Goal: Task Accomplishment & Management: Complete application form

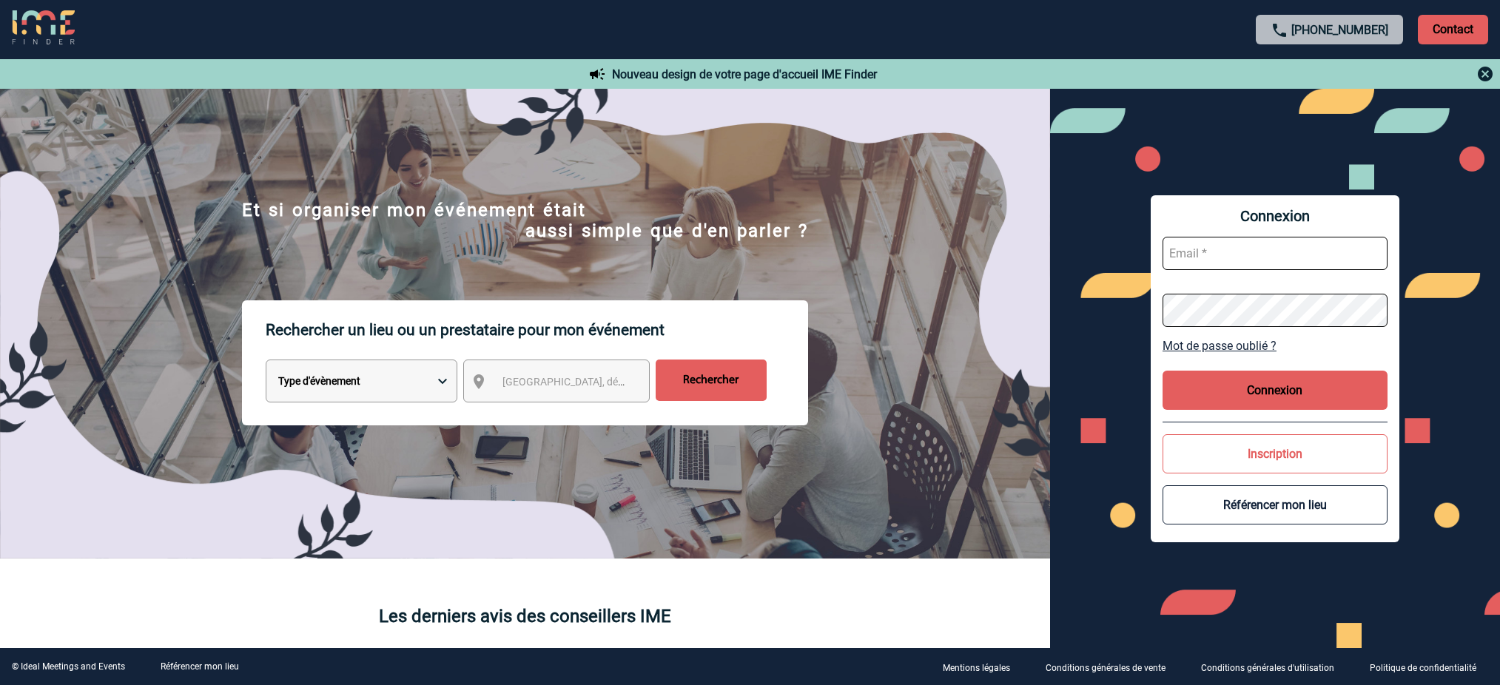
type input "mnoblet@ime-groupe.com"
click at [1228, 383] on button "Connexion" at bounding box center [1274, 390] width 225 height 39
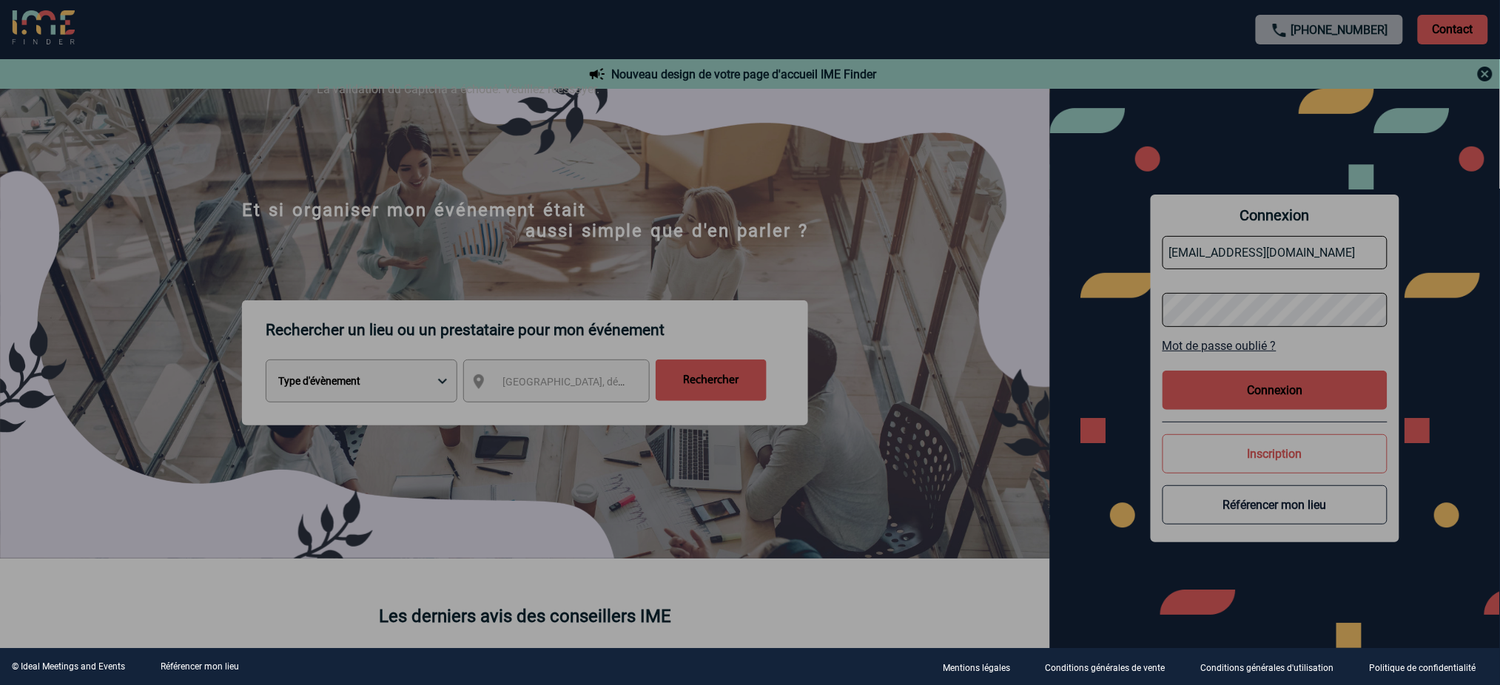
click at [1304, 392] on div at bounding box center [750, 342] width 1500 height 685
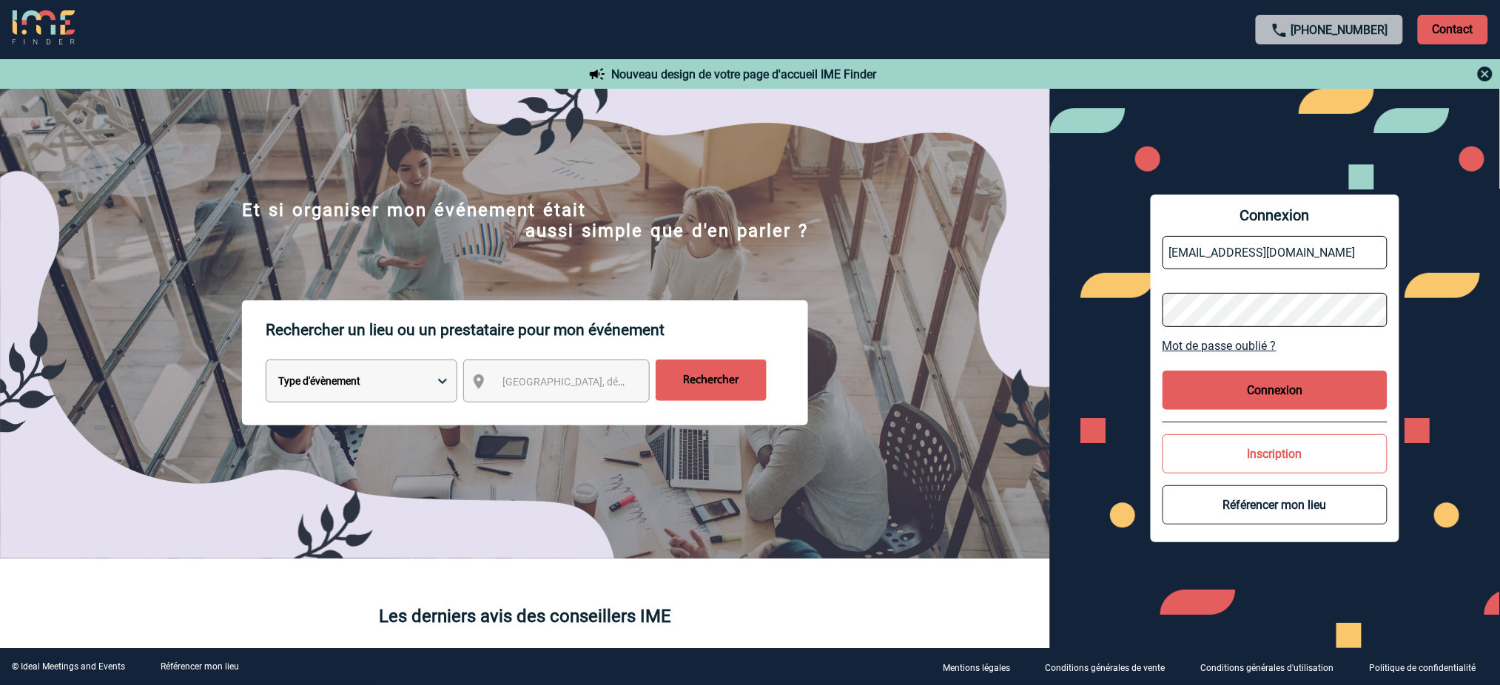
click at [1315, 388] on button "Connexion" at bounding box center [1274, 390] width 225 height 39
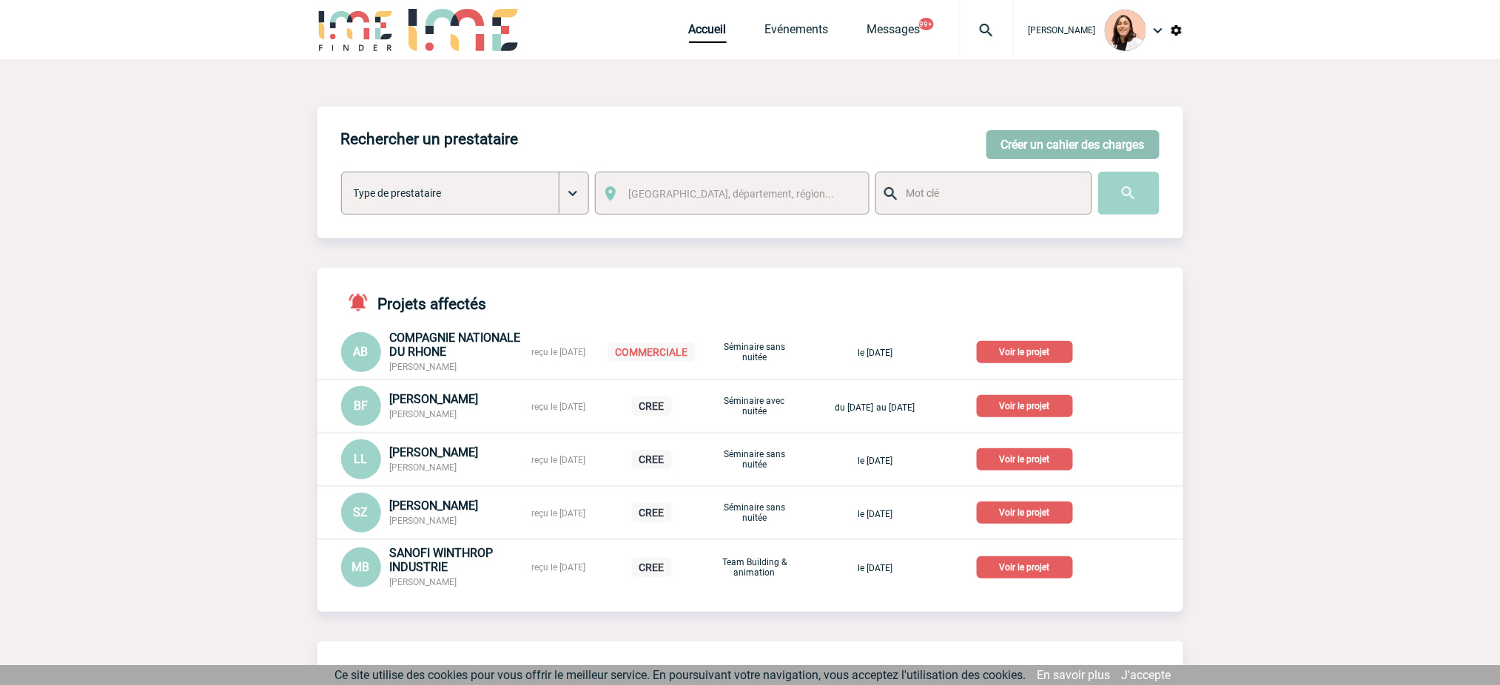
click at [1063, 150] on button "Créer un cahier des charges" at bounding box center [1072, 144] width 173 height 29
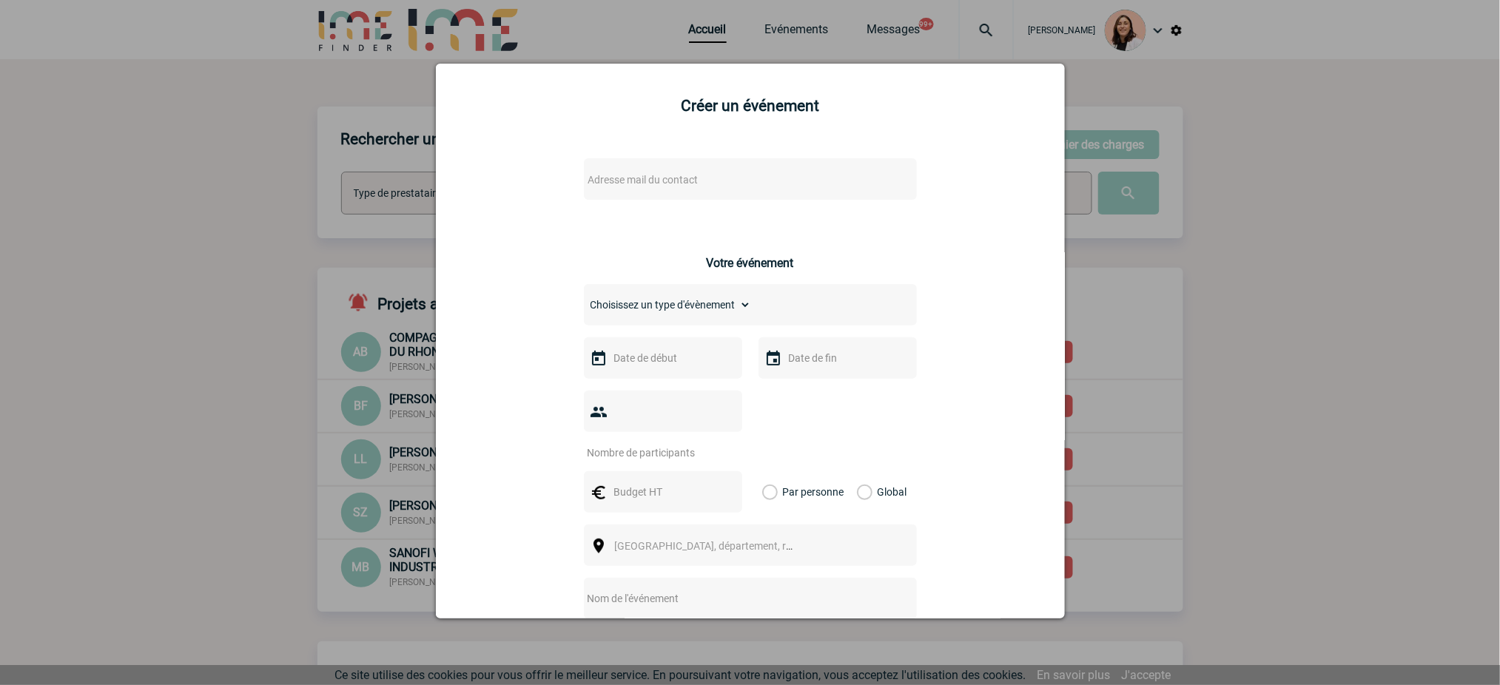
click at [715, 182] on span "Adresse mail du contact" at bounding box center [711, 179] width 259 height 21
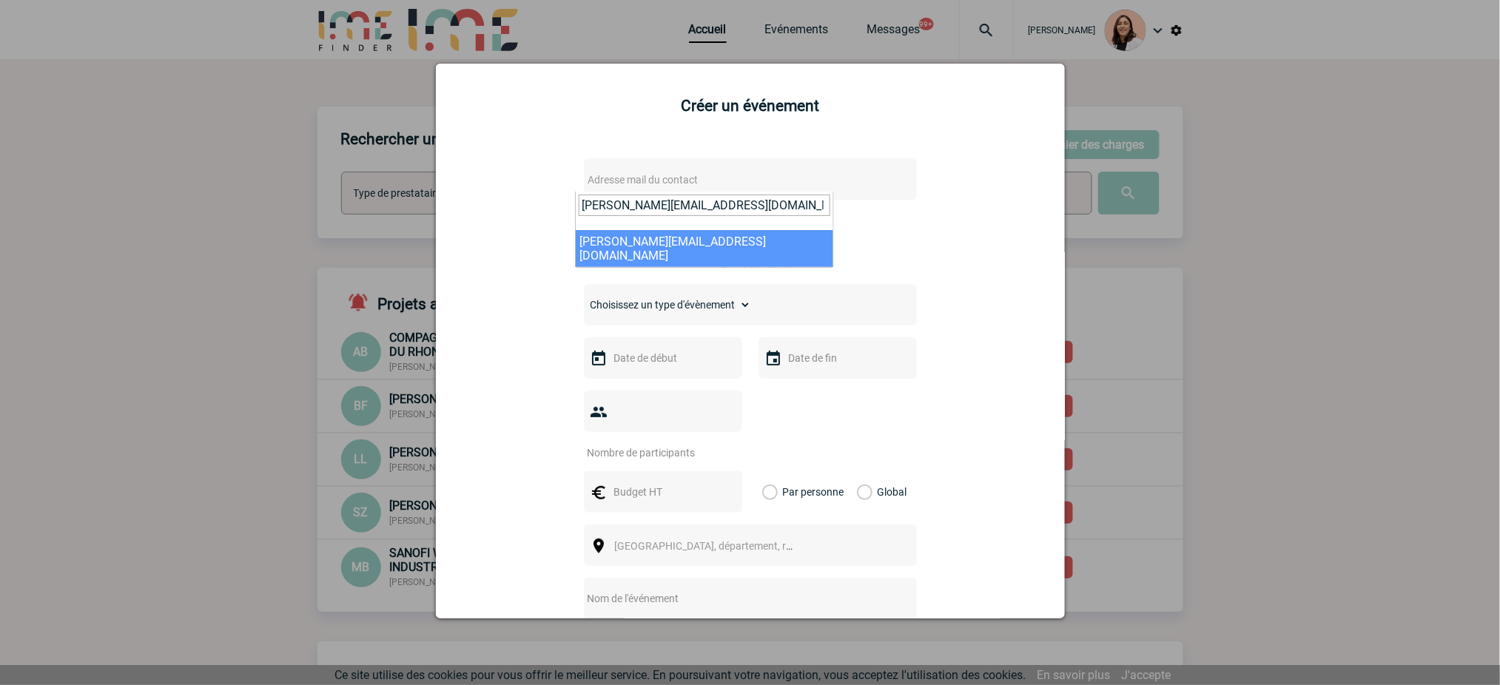
type input "C.Rodrigues@cnr.tm.fr"
select select "127856"
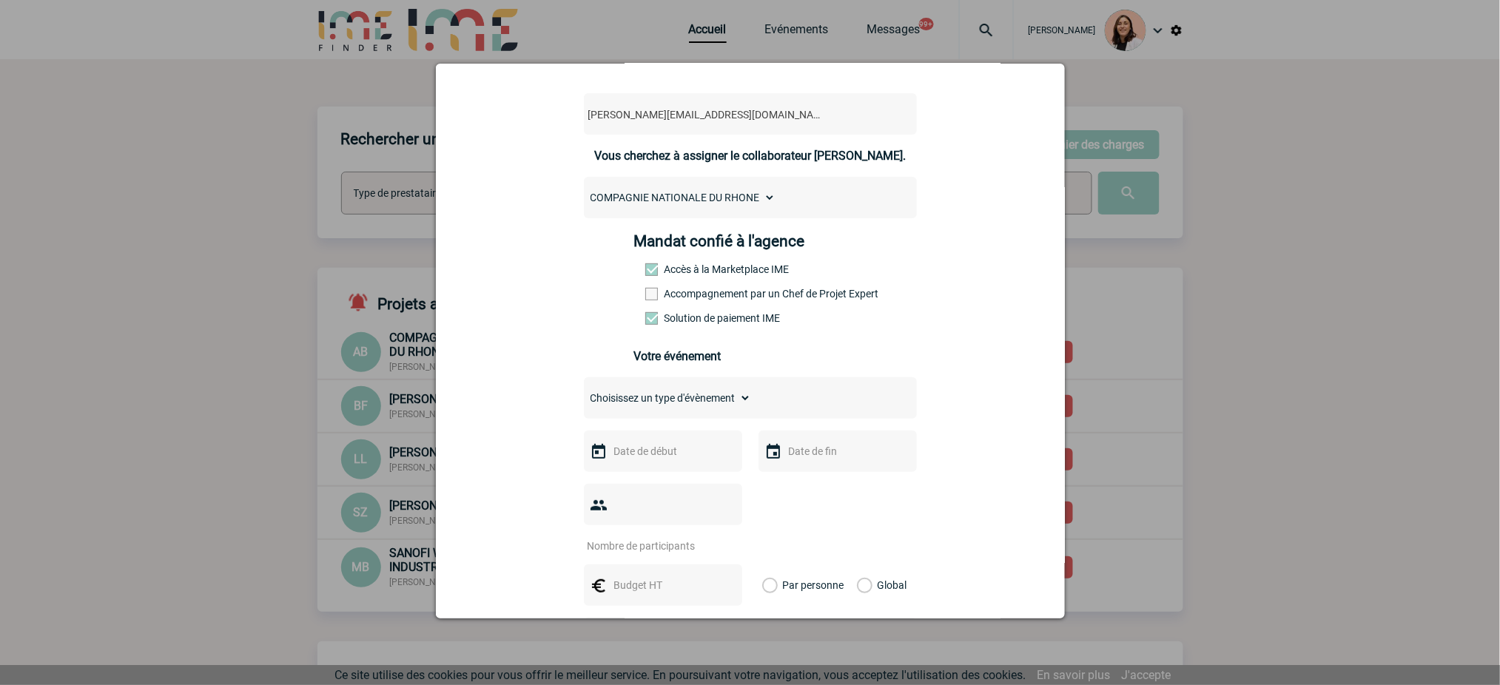
scroll to position [197, 0]
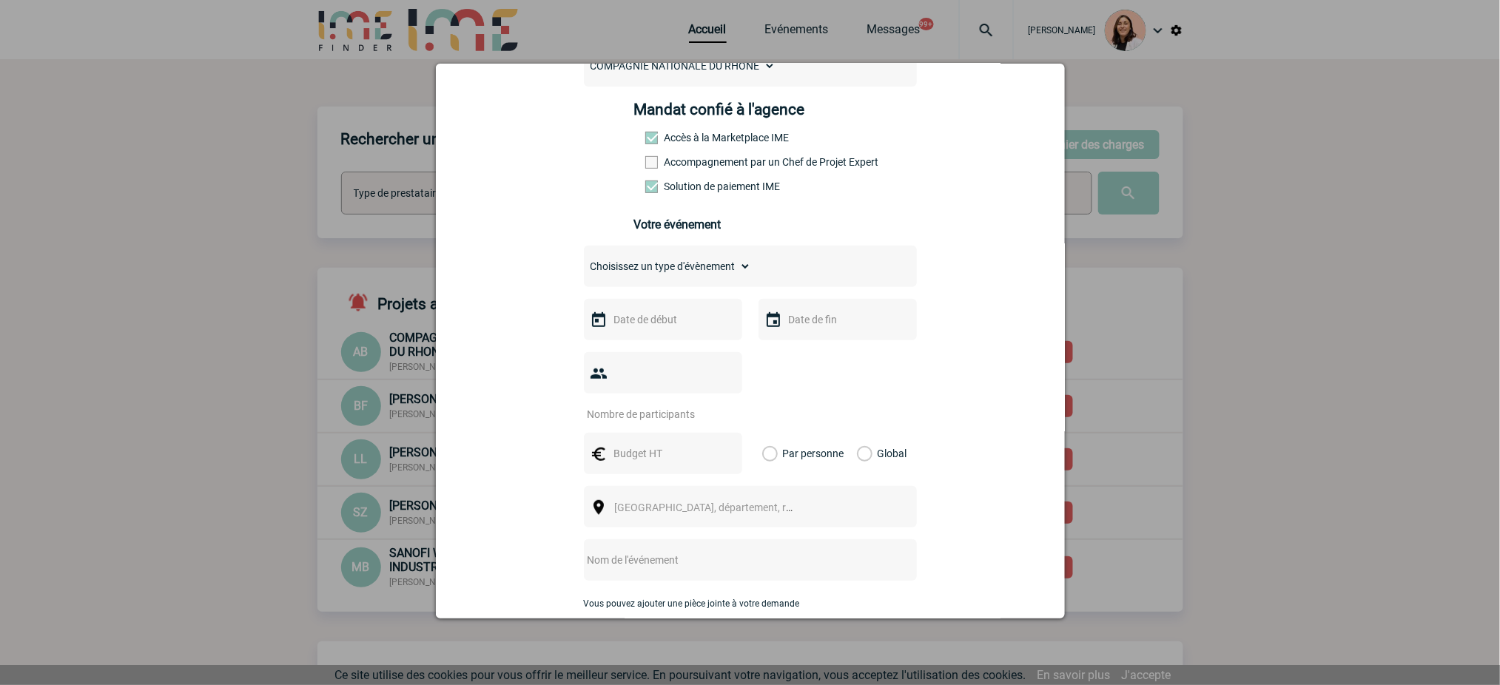
click at [687, 319] on input "text" at bounding box center [661, 319] width 102 height 19
click at [657, 522] on link "28" at bounding box center [649, 519] width 27 height 27
type input "28-10-2025"
click at [815, 326] on input "text" at bounding box center [836, 319] width 102 height 19
click at [824, 515] on link "28" at bounding box center [823, 519] width 27 height 27
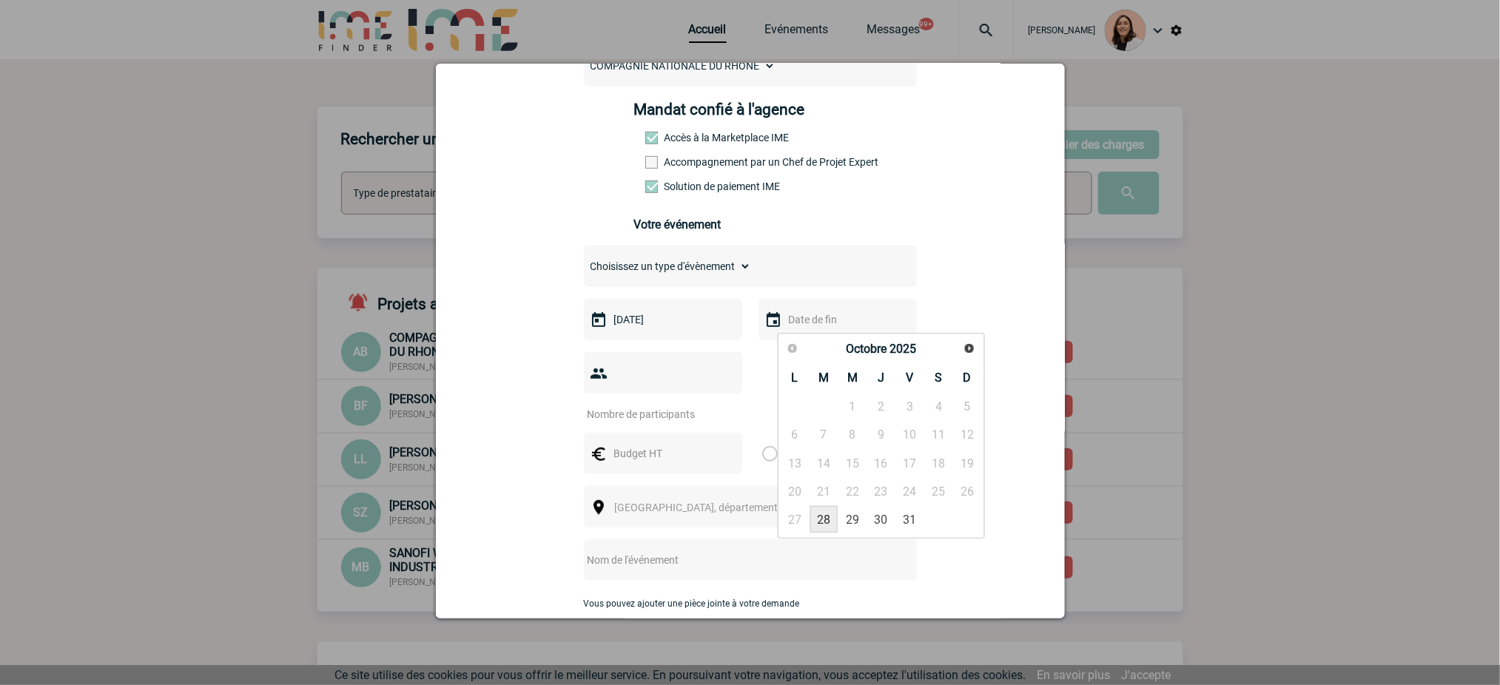
type input "28-10-2025"
click at [658, 419] on input "number" at bounding box center [653, 414] width 139 height 19
type input "10"
click at [654, 442] on div at bounding box center [663, 453] width 158 height 41
click at [654, 451] on input "text" at bounding box center [661, 453] width 102 height 19
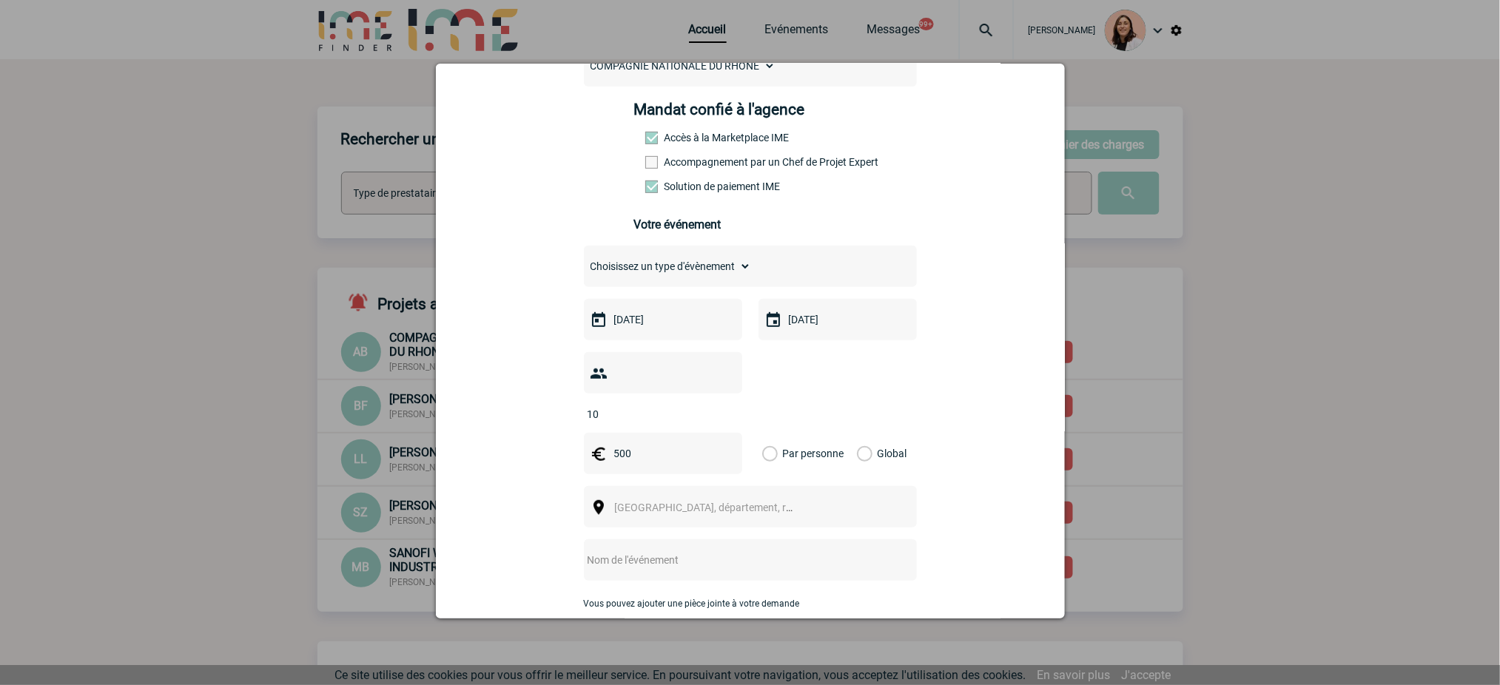
type input "500"
click at [866, 454] on label "Global" at bounding box center [862, 453] width 10 height 41
click at [0, 0] on input "Global" at bounding box center [0, 0] width 0 height 0
click at [752, 525] on div "Ville, département, région..." at bounding box center [750, 506] width 333 height 41
click at [747, 516] on span "Ville, département, région..." at bounding box center [710, 507] width 203 height 21
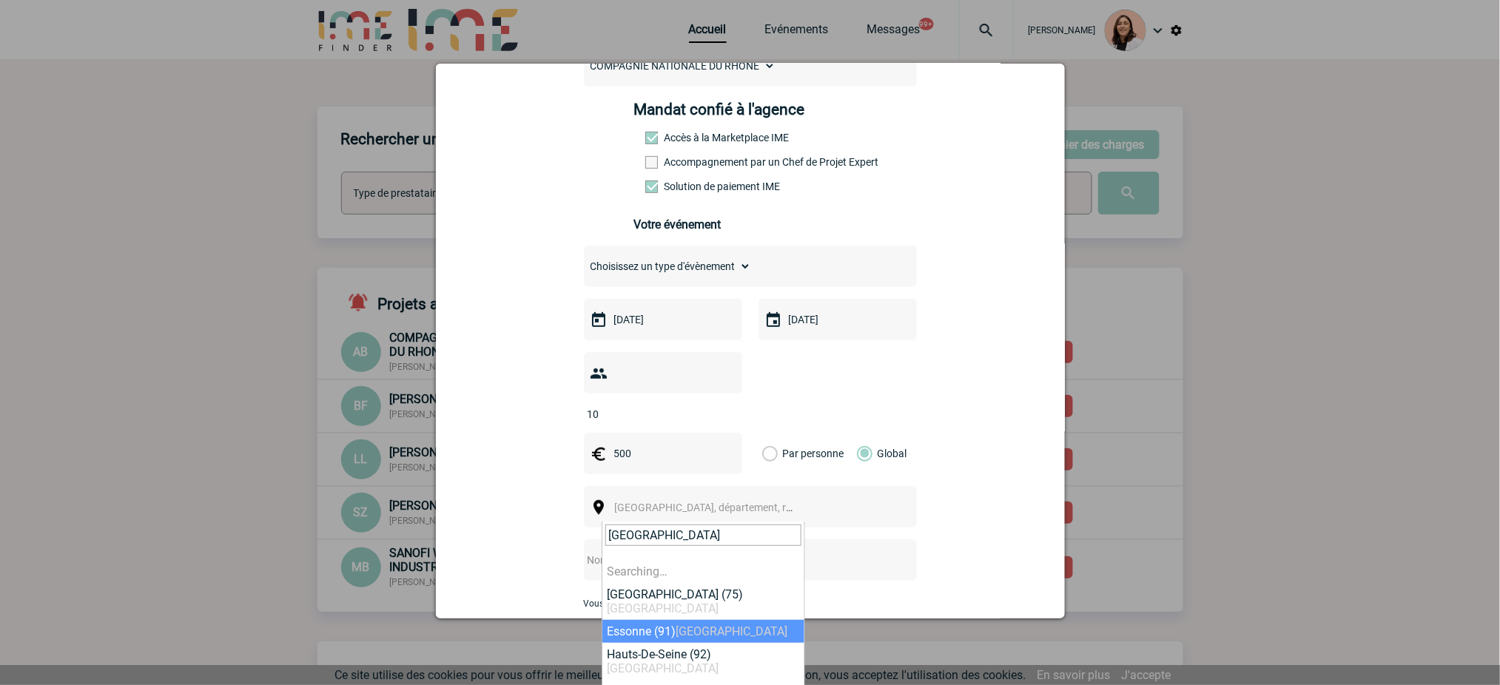
type input "lyon"
select select "13349"
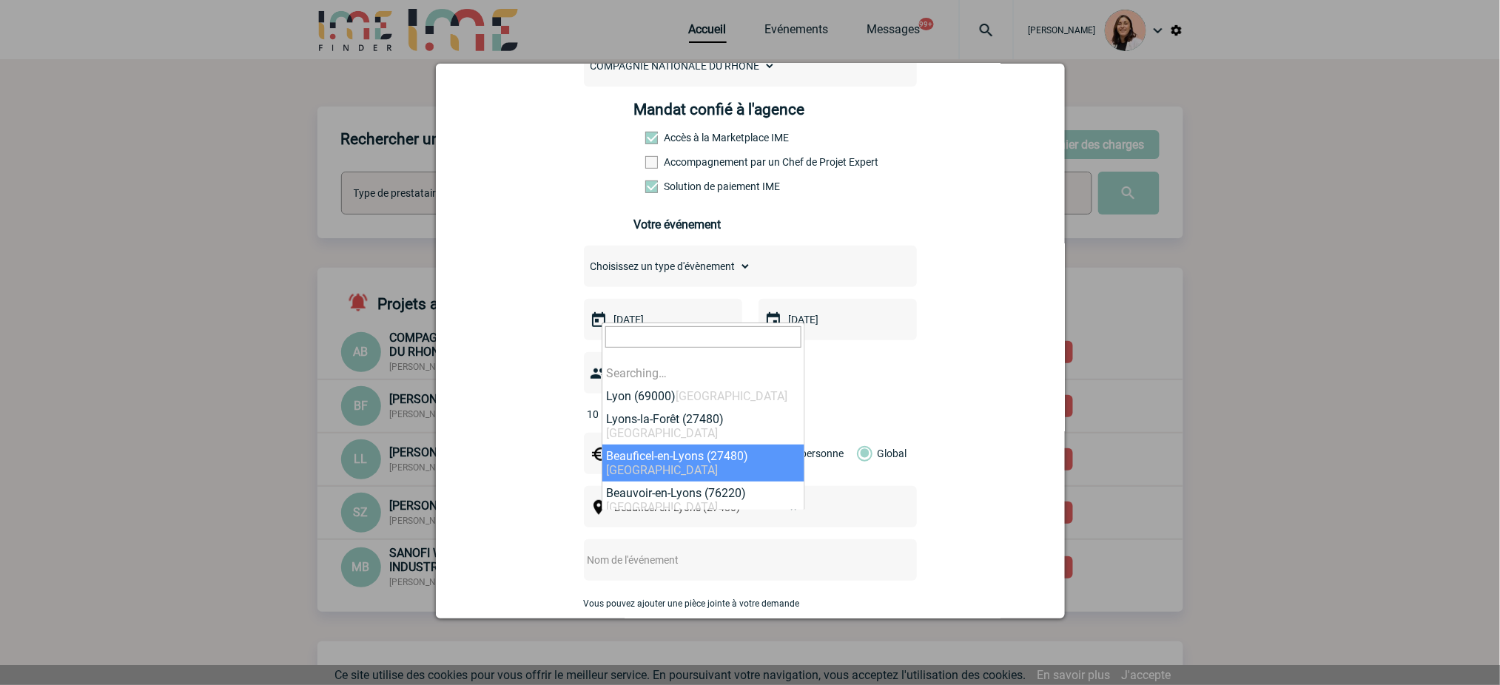
click at [695, 512] on span "× Beauficel-en-Lyons (27480)" at bounding box center [710, 507] width 203 height 21
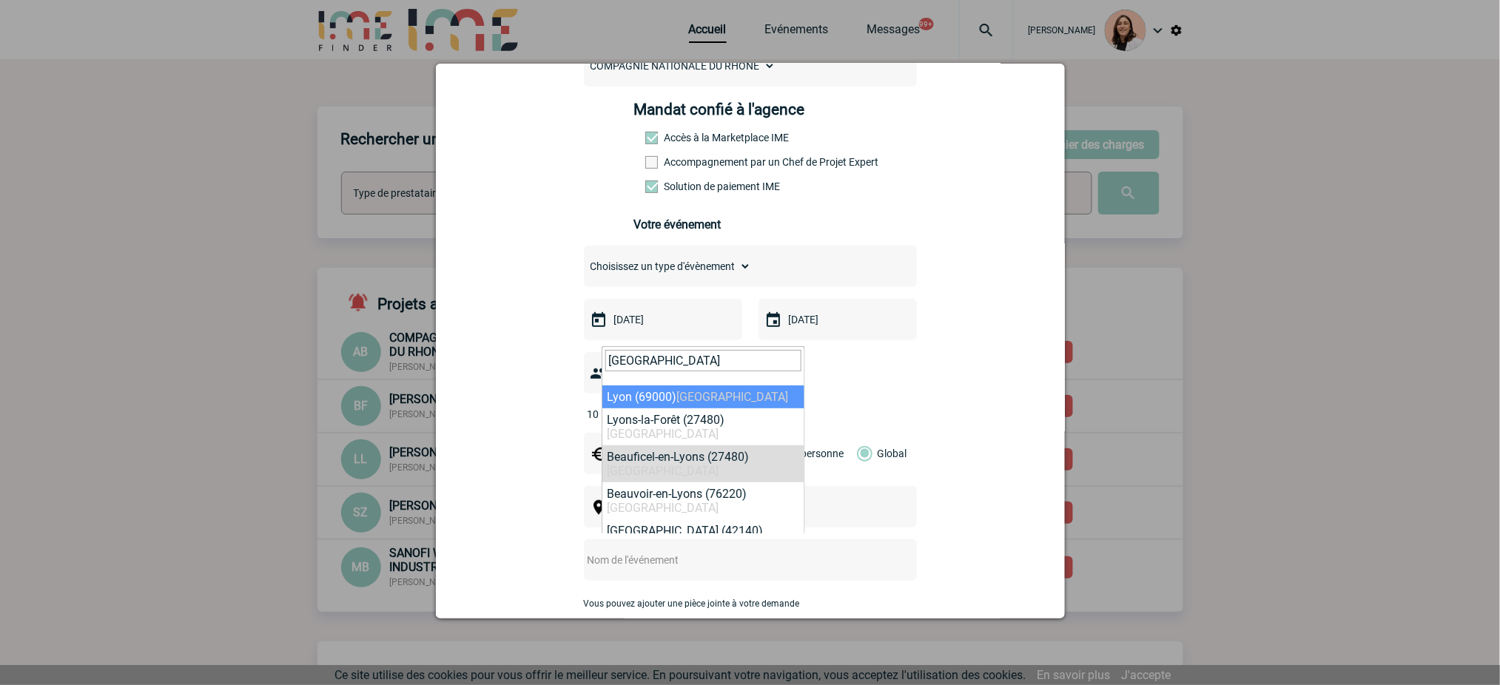
type input "lyon"
select select "36544"
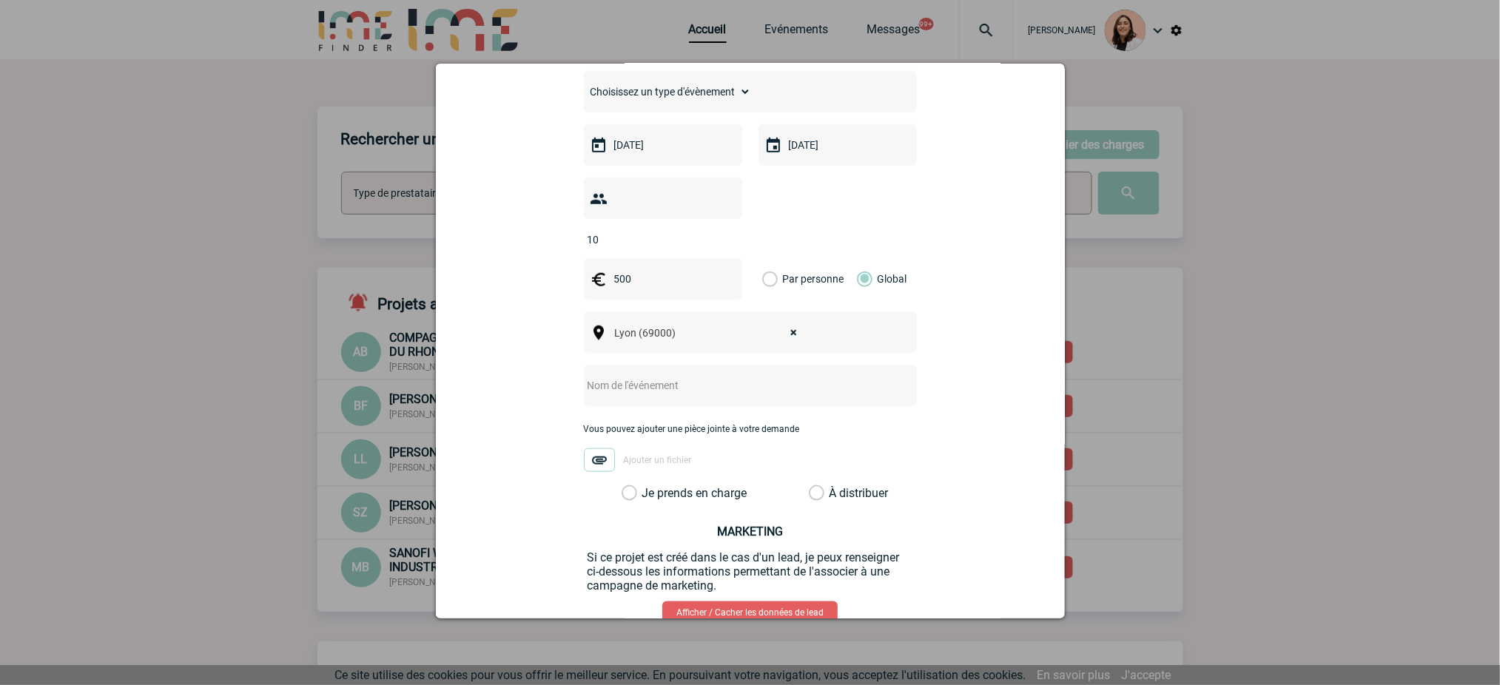
scroll to position [394, 0]
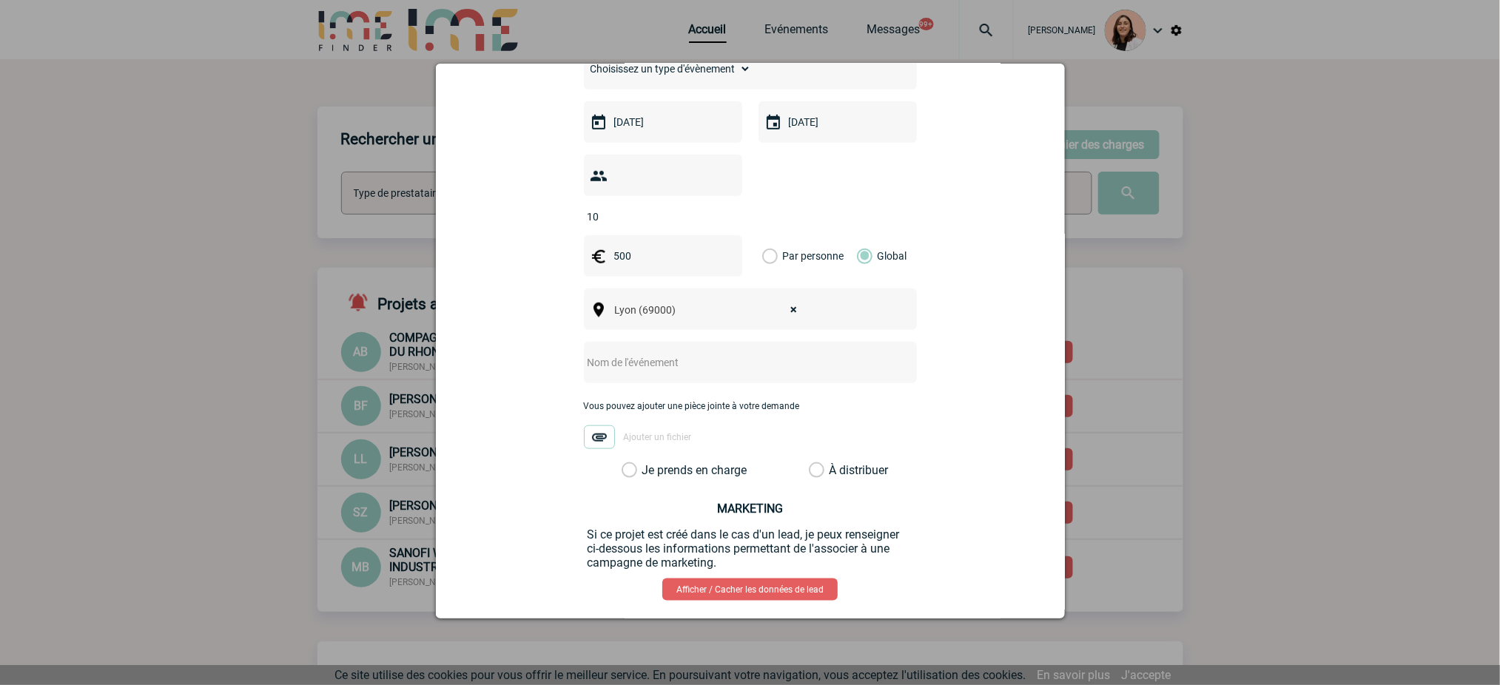
click at [688, 370] on input "text" at bounding box center [731, 362] width 294 height 19
click at [665, 365] on input "text" at bounding box center [731, 362] width 294 height 19
type input "petit dejeuner"
click at [647, 478] on label "Je prends en charge" at bounding box center [633, 470] width 25 height 15
click at [0, 0] on input "Je prends en charge" at bounding box center [0, 0] width 0 height 0
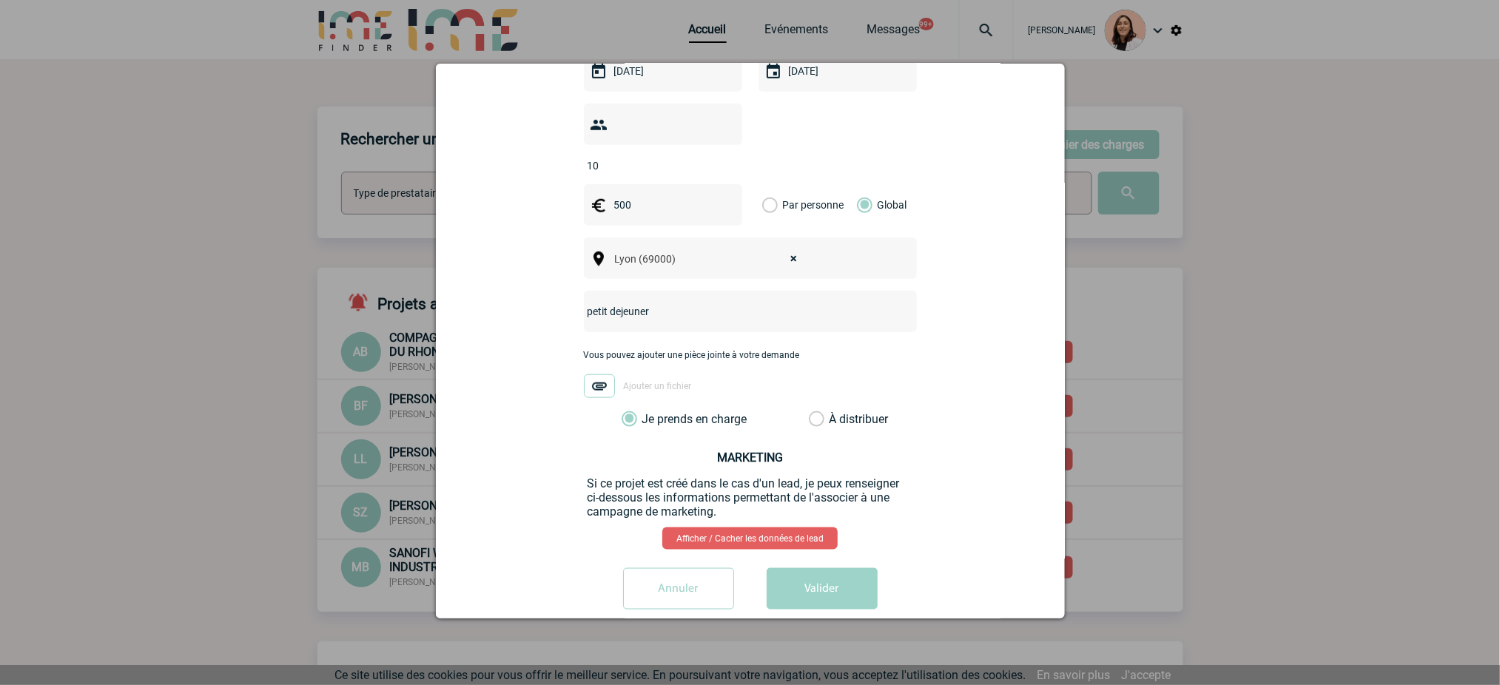
scroll to position [475, 0]
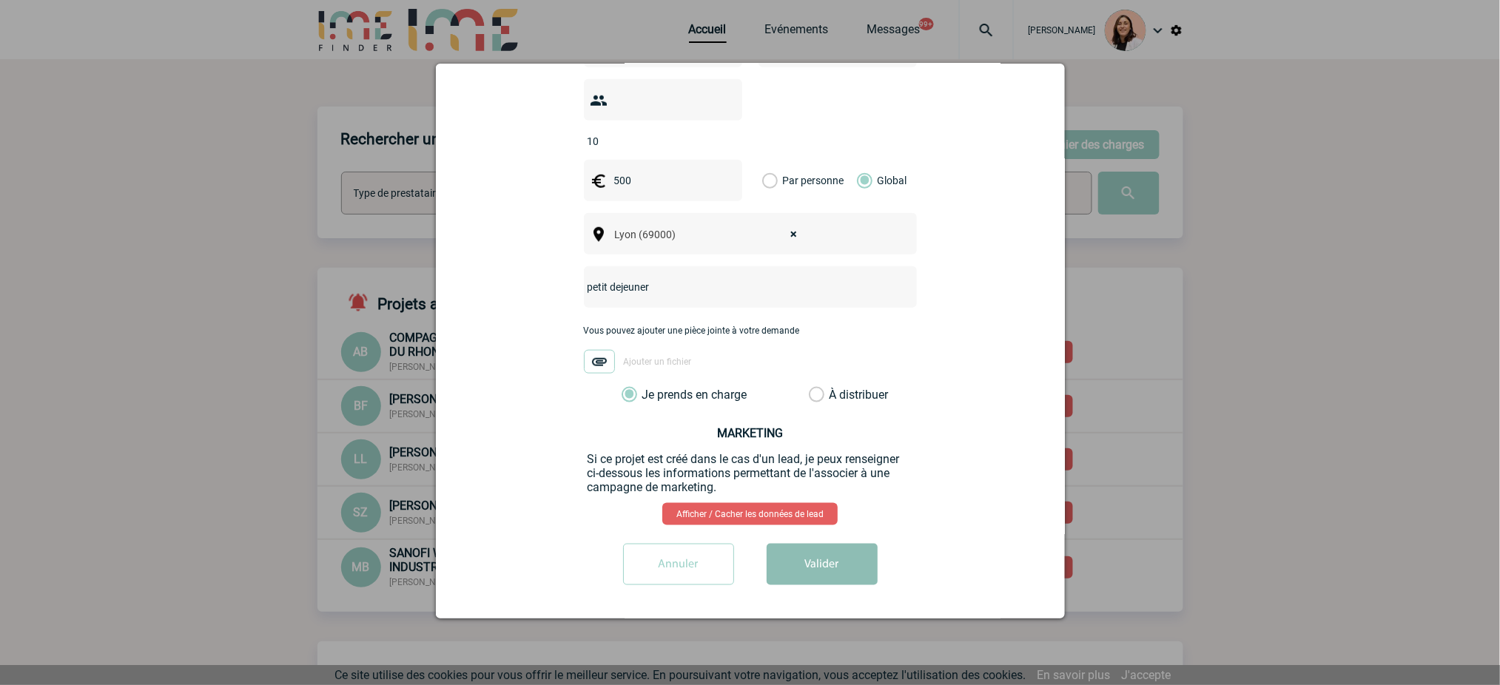
click at [832, 549] on button "Valider" at bounding box center [821, 564] width 111 height 41
drag, startPoint x: 841, startPoint y: 558, endPoint x: 912, endPoint y: 556, distance: 70.3
click at [841, 559] on button "Valider" at bounding box center [821, 564] width 111 height 41
click at [841, 581] on button "Valider" at bounding box center [821, 564] width 111 height 41
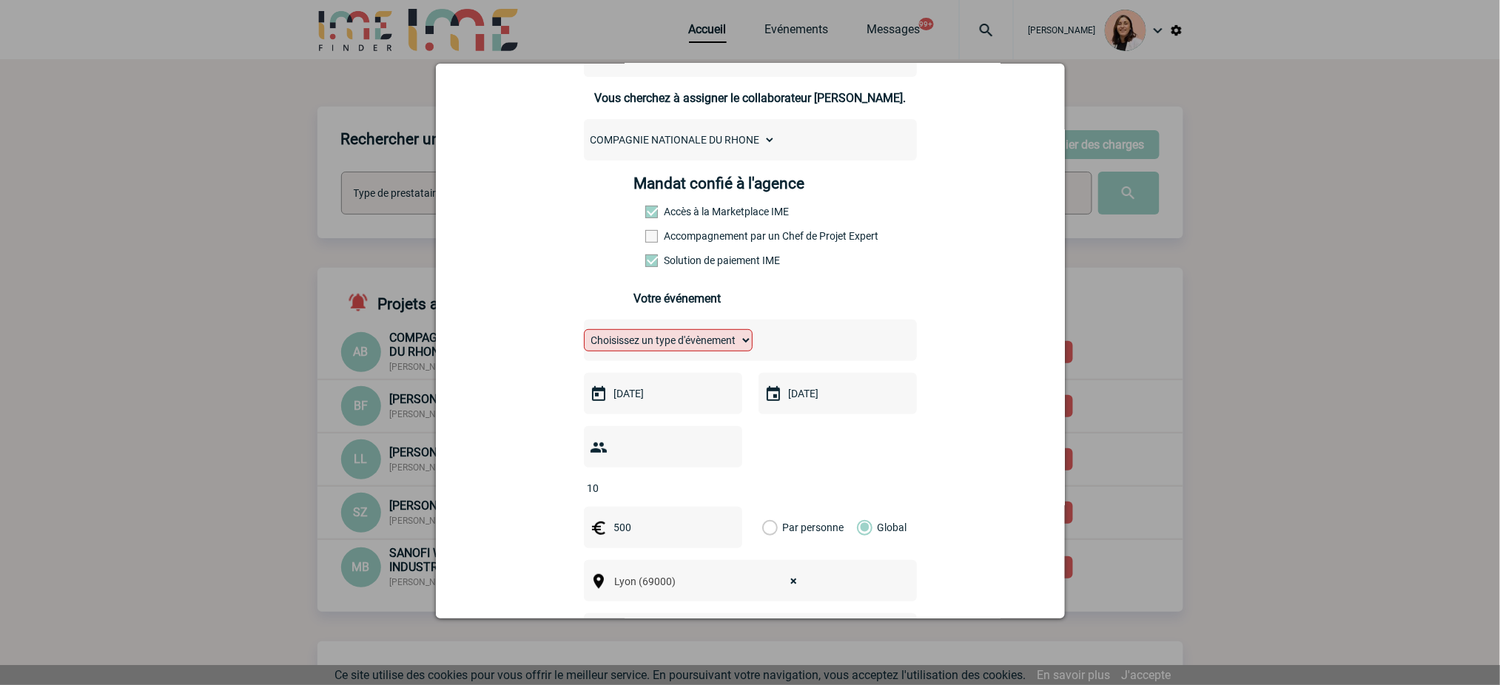
scroll to position [80, 0]
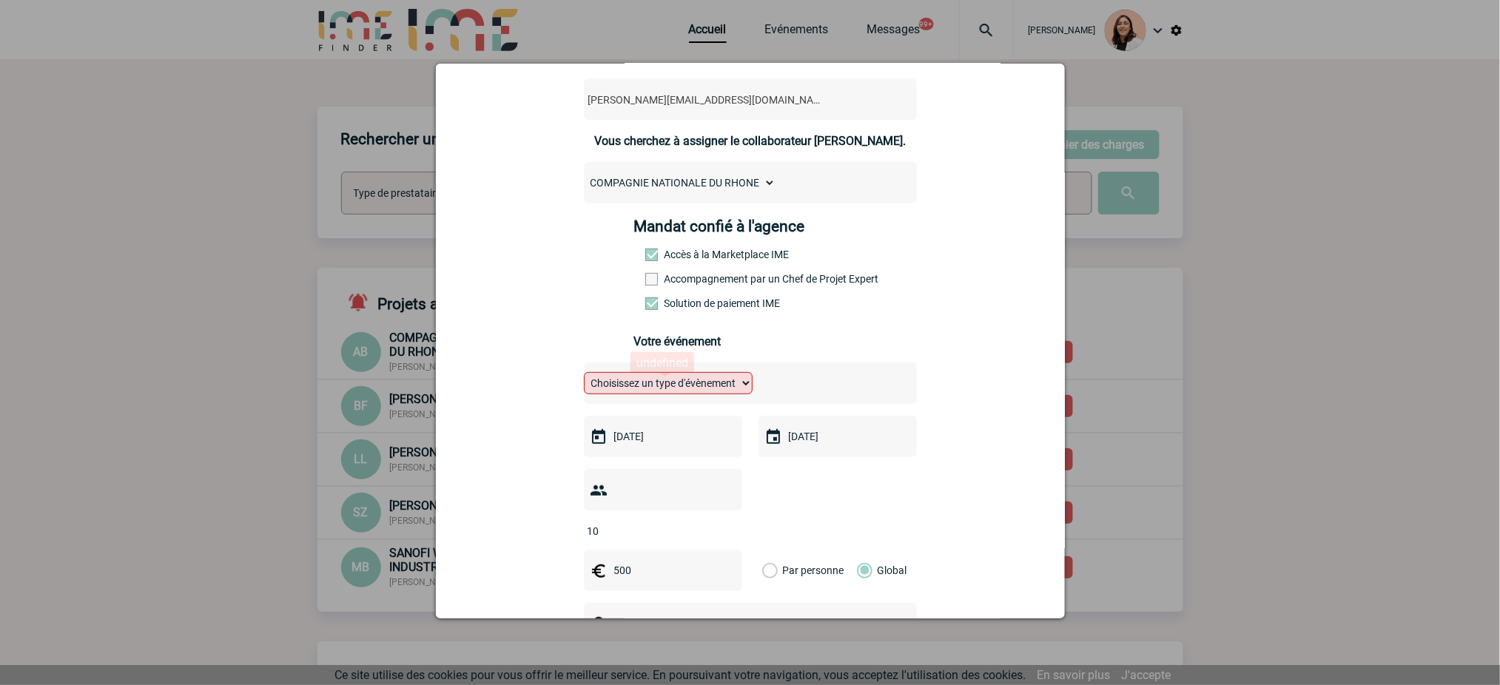
click at [735, 391] on select "Choisissez un type d'évènement Séminaire avec nuitée Séminaire sans nuitée Repa…" at bounding box center [668, 383] width 169 height 22
select select "3"
click at [584, 377] on select "Choisissez un type d'évènement Séminaire avec nuitée Séminaire sans nuitée Repa…" at bounding box center [668, 383] width 169 height 22
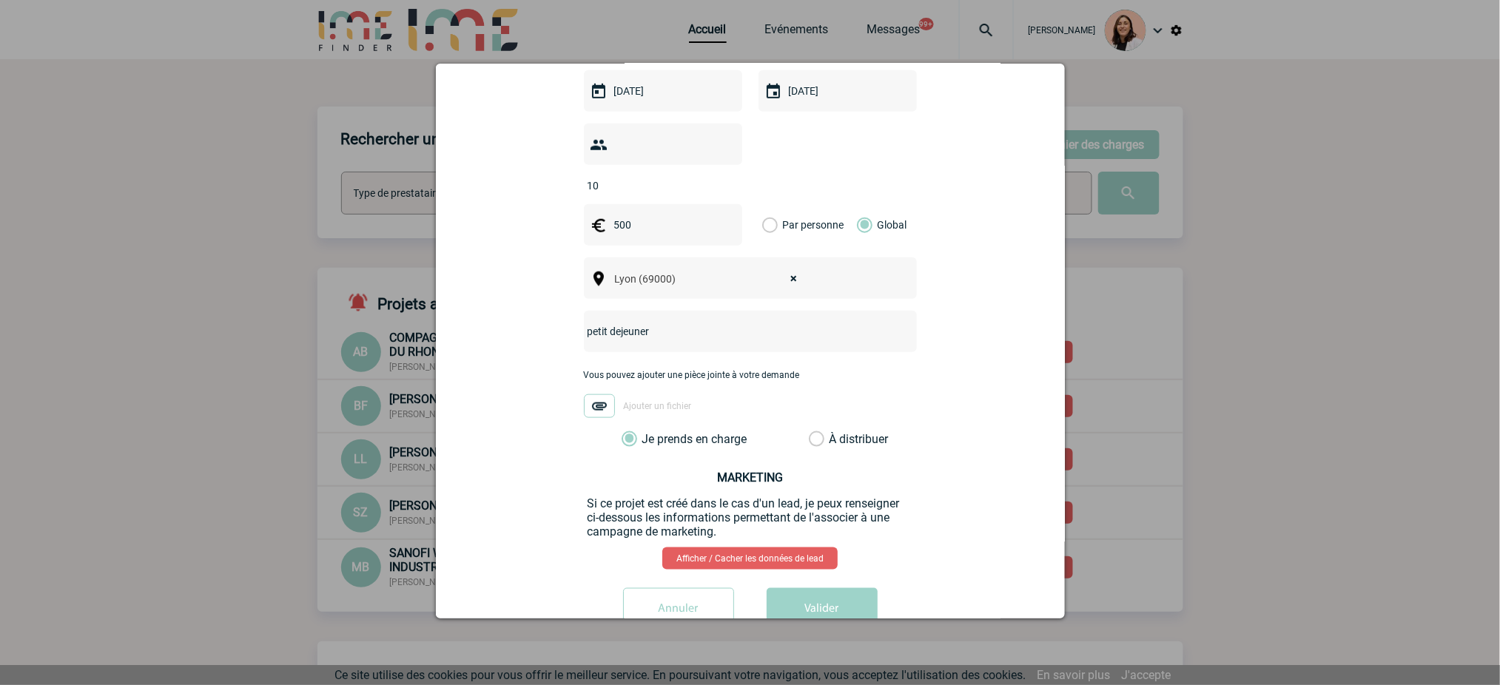
scroll to position [512, 0]
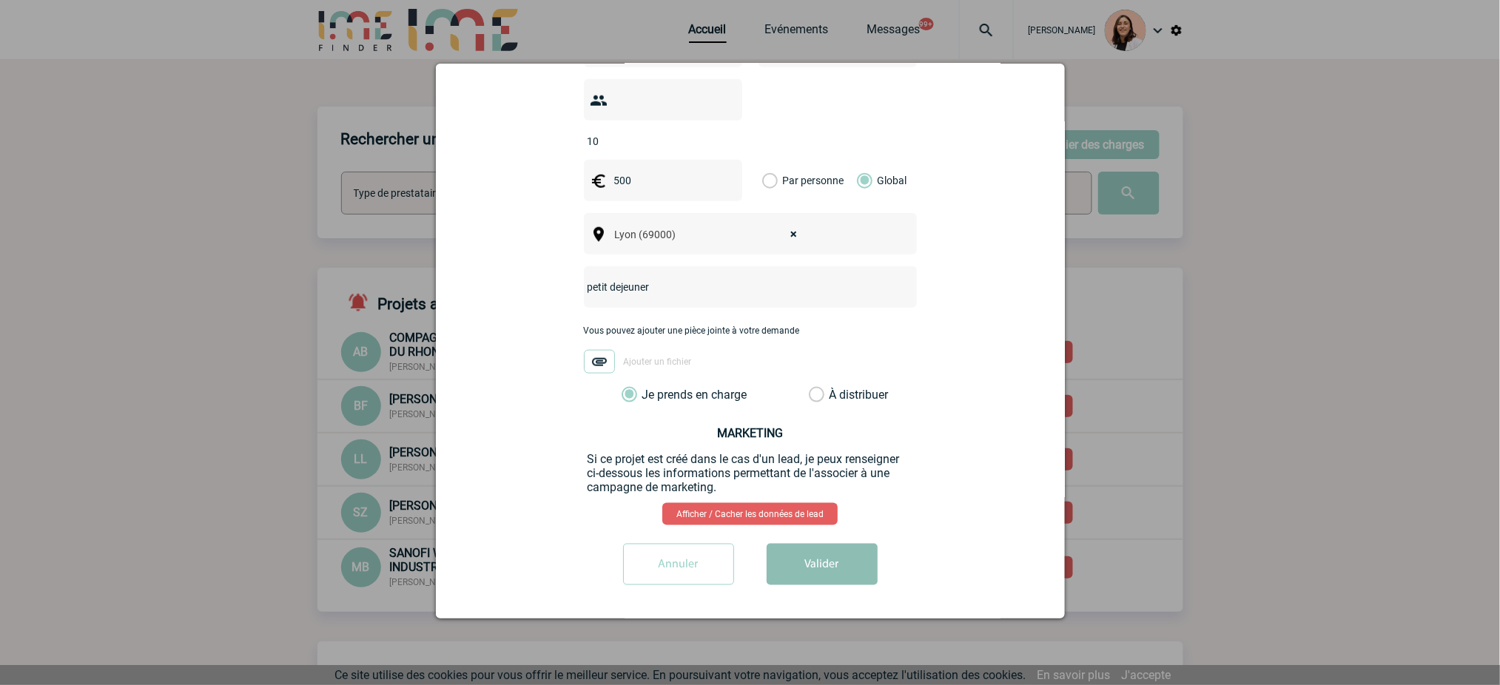
click at [819, 557] on button "Valider" at bounding box center [821, 564] width 111 height 41
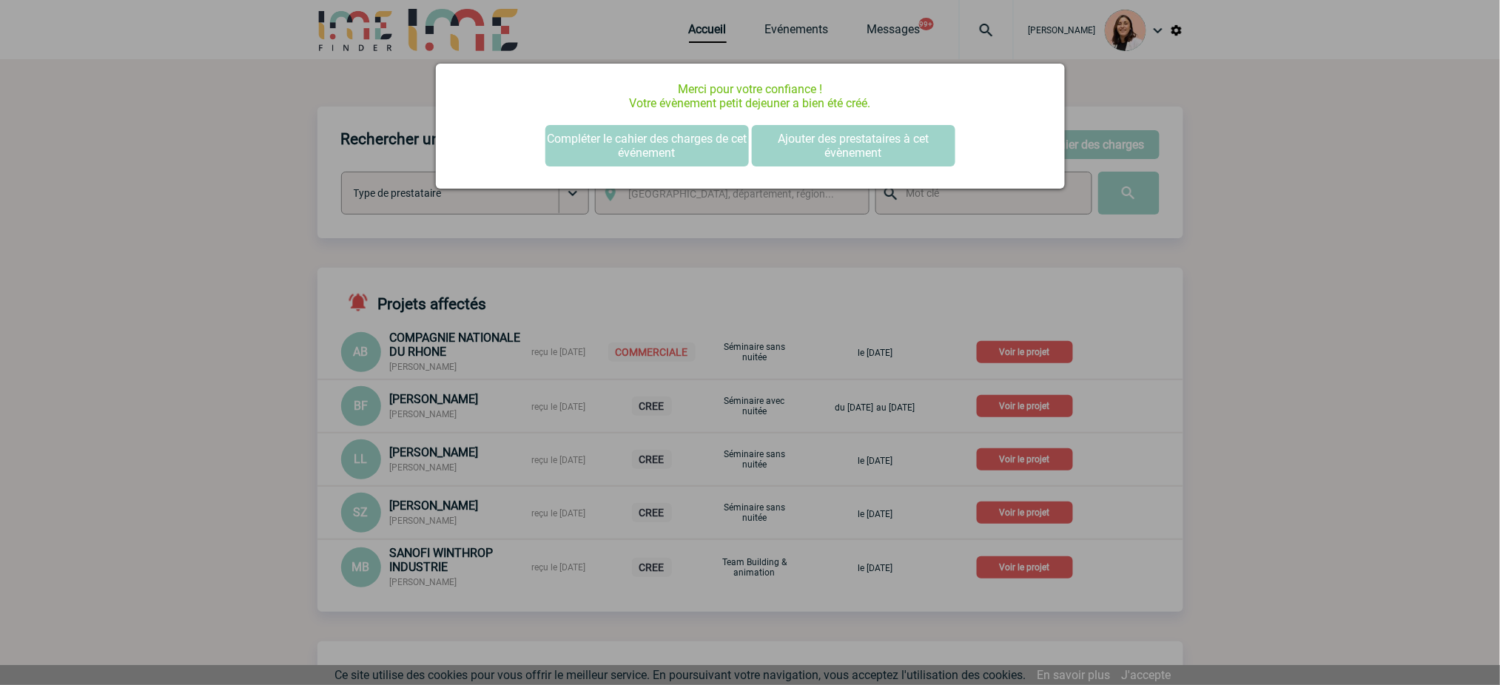
scroll to position [0, 0]
click at [693, 146] on button "Compléter le cahier des charges de cet événement" at bounding box center [646, 145] width 203 height 41
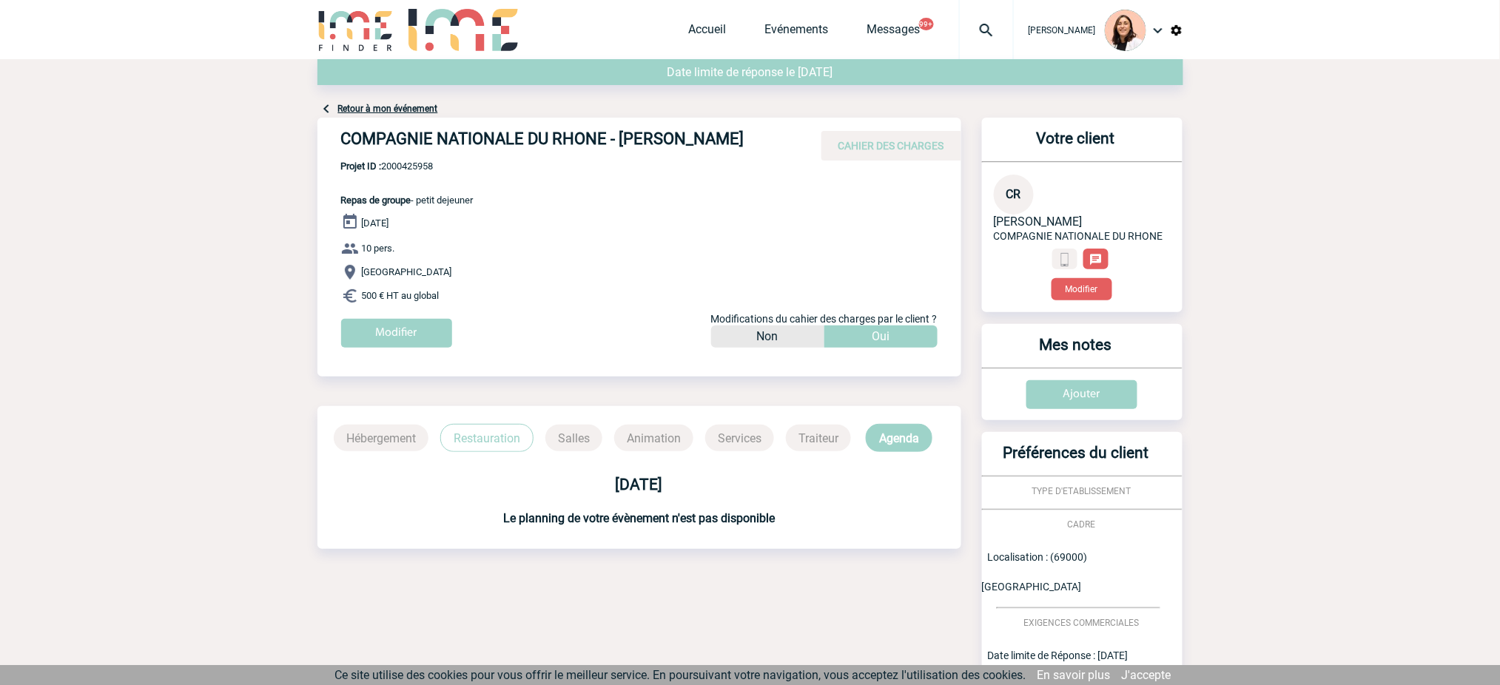
click at [593, 135] on h4 "COMPAGNIE NATIONALE DU RHONE - [PERSON_NAME]" at bounding box center [563, 141] width 444 height 25
copy div "COMPAGNIE NATIONALE DU RHONE - [PERSON_NAME]"
click at [440, 223] on div "[DATE] 10 pers. [GEOGRAPHIC_DATA] 500 € HT au global Modifier Modifications du …" at bounding box center [651, 286] width 620 height 146
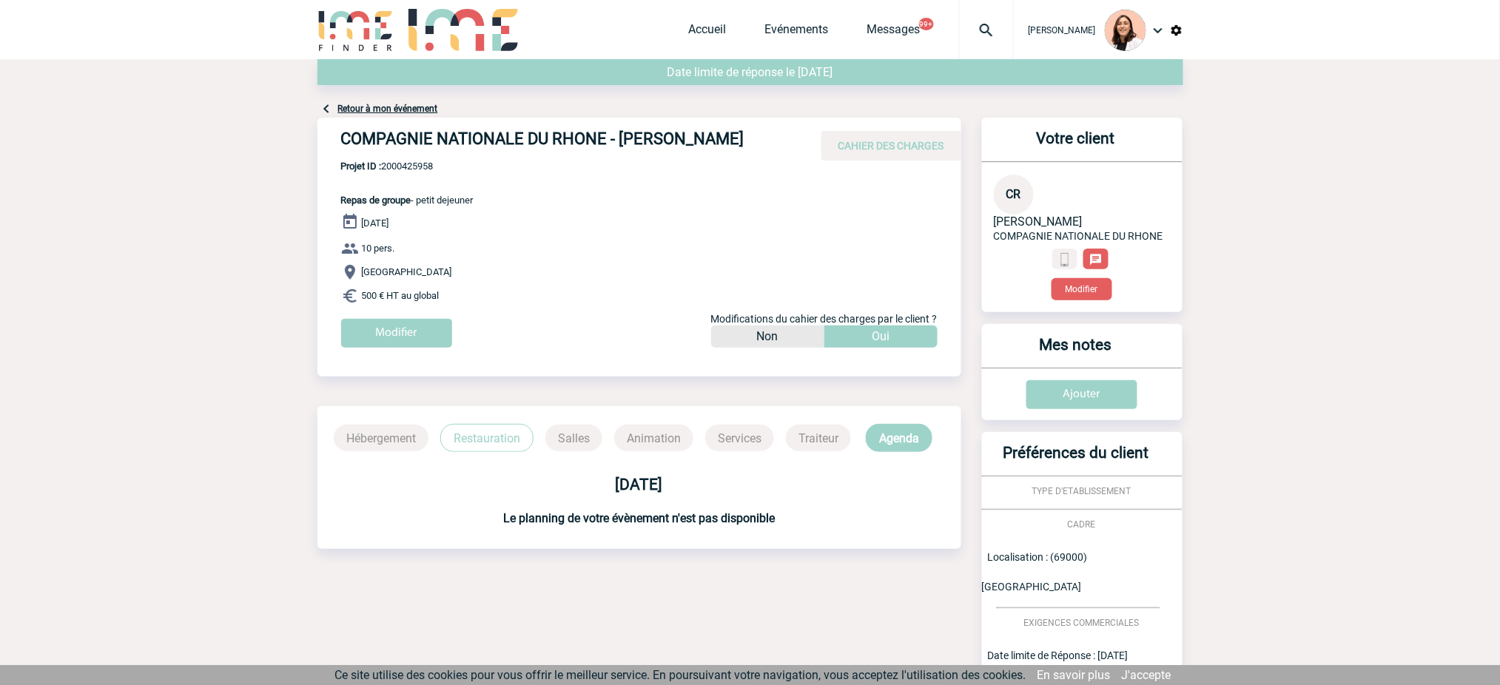
click at [408, 146] on h4 "COMPAGNIE NATIONALE DU RHONE - [PERSON_NAME]" at bounding box center [563, 141] width 444 height 25
click at [422, 162] on span "Projet ID : 2000425958" at bounding box center [407, 166] width 132 height 11
copy span "2000425958"
drag, startPoint x: 415, startPoint y: 201, endPoint x: 476, endPoint y: 289, distance: 106.9
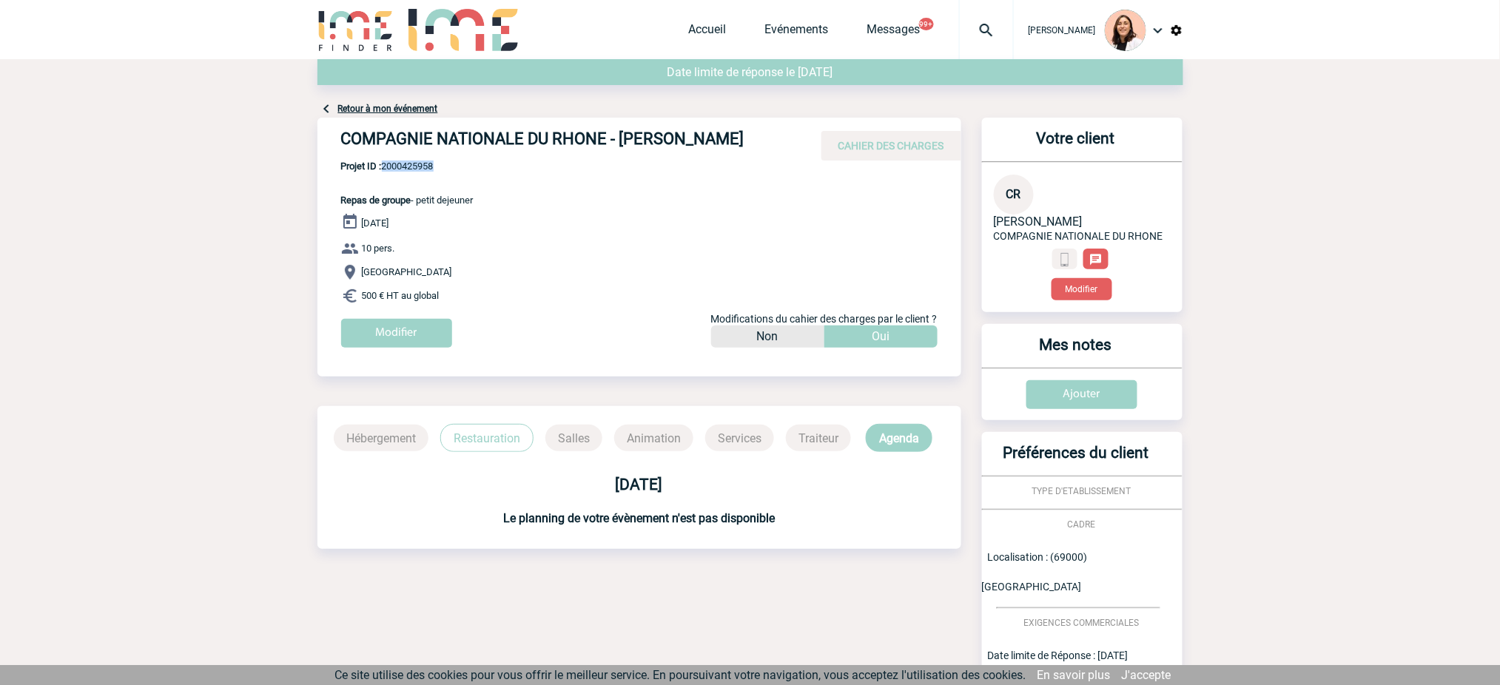
click at [476, 289] on div "COMPAGNIE NATIONALE DU RHONE - [PERSON_NAME] CAHIER DES CHARGES COMPAGNIE NATIO…" at bounding box center [639, 238] width 644 height 241
copy div "- petit dejeuner [DATE] 10 pers. Lyon 500 € HT au global"
click at [983, 36] on img at bounding box center [986, 30] width 53 height 18
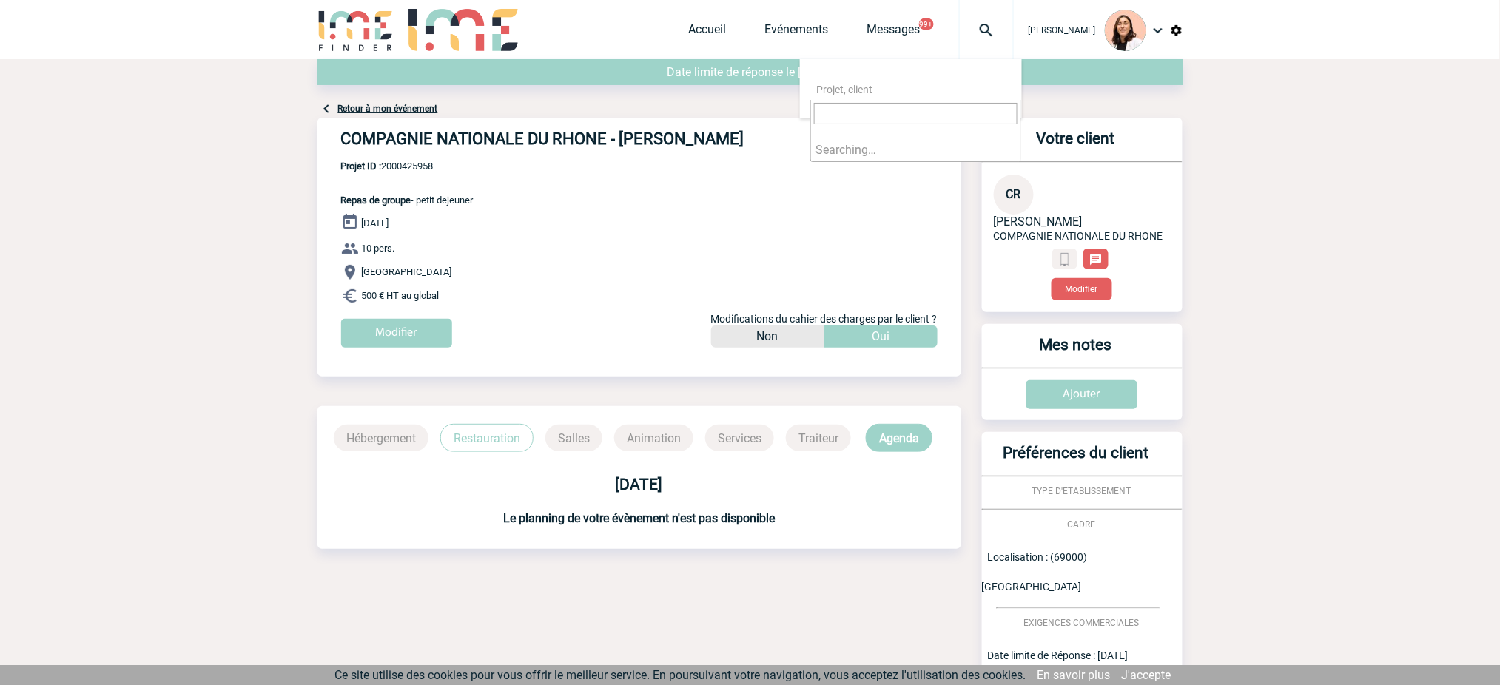
click at [890, 114] on input "search" at bounding box center [915, 113] width 203 height 21
type input "2000425951"
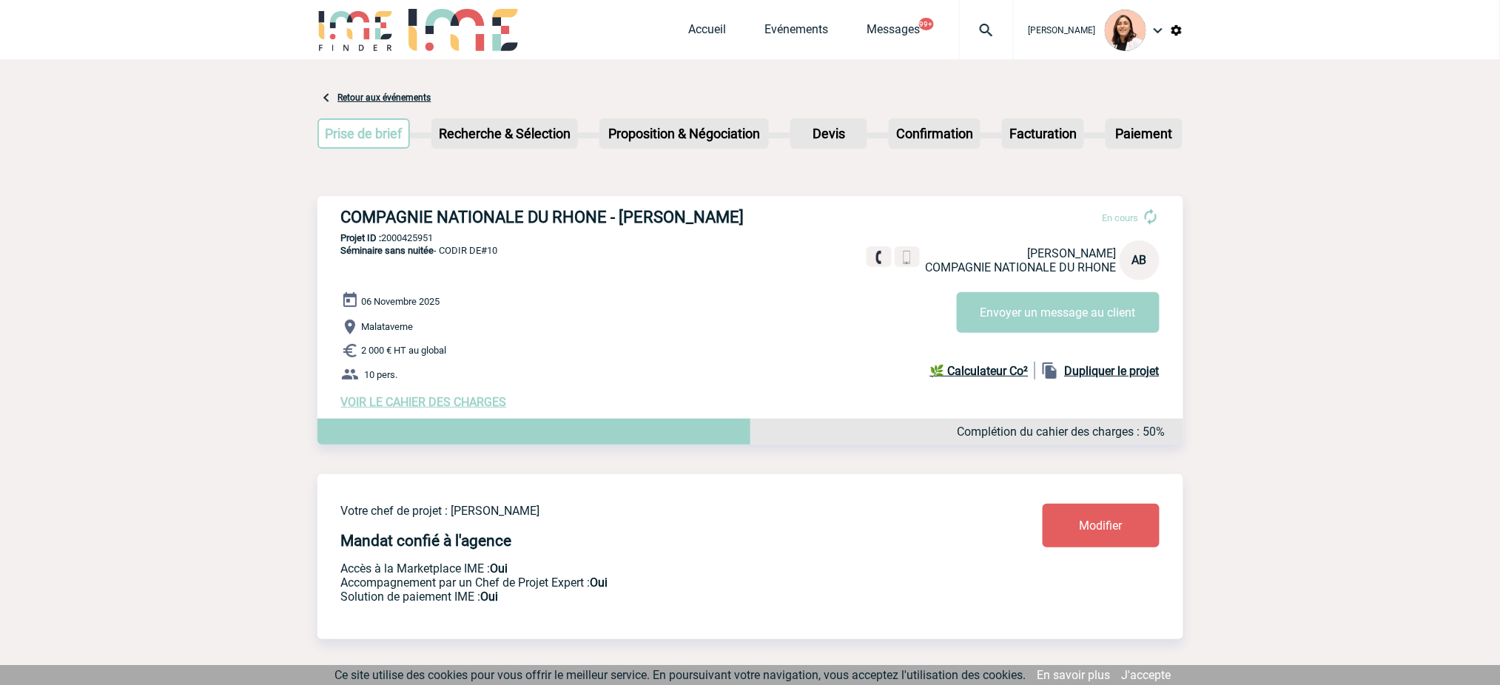
drag, startPoint x: 531, startPoint y: 249, endPoint x: 331, endPoint y: 209, distance: 203.6
click at [331, 209] on div "COMPAGNIE NATIONALE DU RHONE - Alexandra BOUCHAREYCHAS En cours Alexandra BOUCH…" at bounding box center [750, 308] width 866 height 225
click at [445, 223] on h3 "COMPAGNIE NATIONALE DU RHONE - Alexandra BOUCHAREYCHAS" at bounding box center [563, 217] width 444 height 18
drag, startPoint x: 469, startPoint y: 232, endPoint x: 645, endPoint y: 159, distance: 190.4
click at [326, 198] on div "COMPAGNIE NATIONALE DU RHONE - Alexandra BOUCHAREYCHAS En cours Alexandra BOUCH…" at bounding box center [750, 308] width 866 height 225
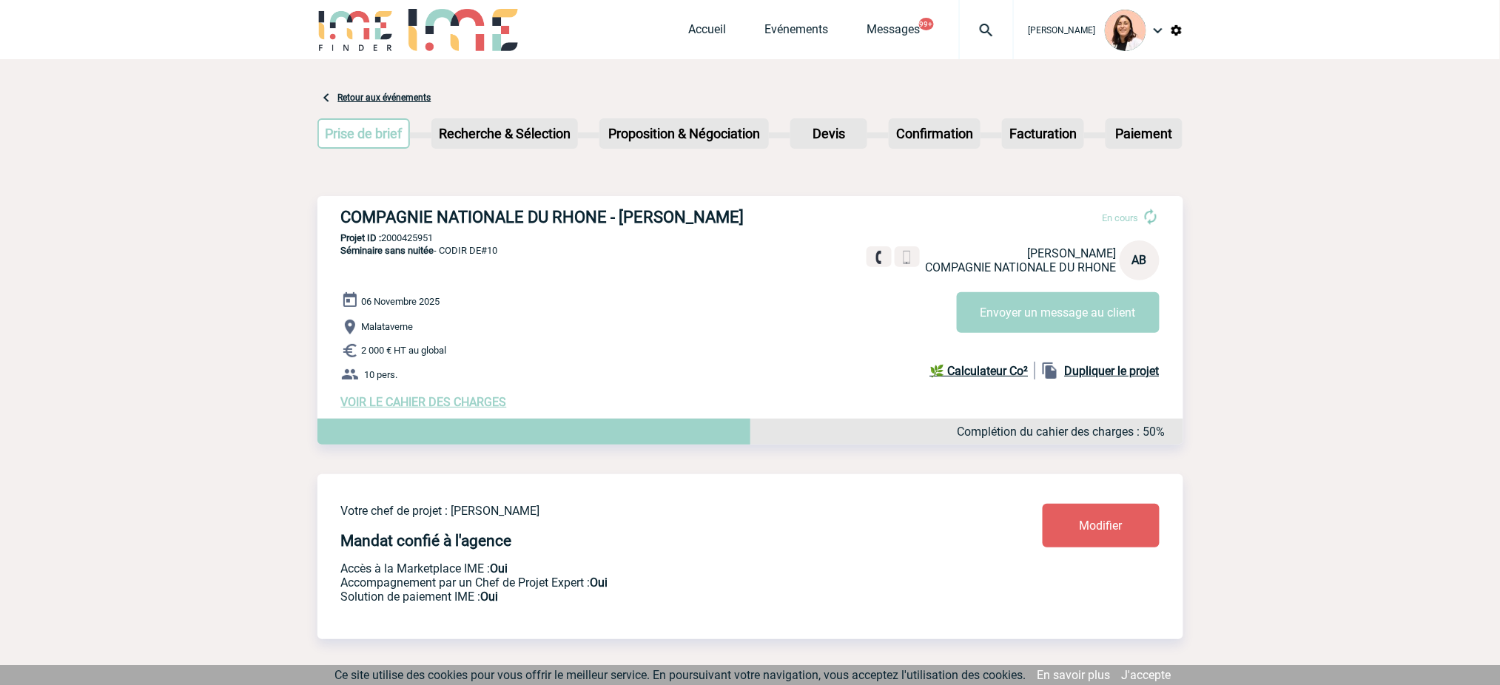
copy h3 "COMPAGNIE NATIONALE DU RHONE - Alexandra BOUCHAREYCHAS"
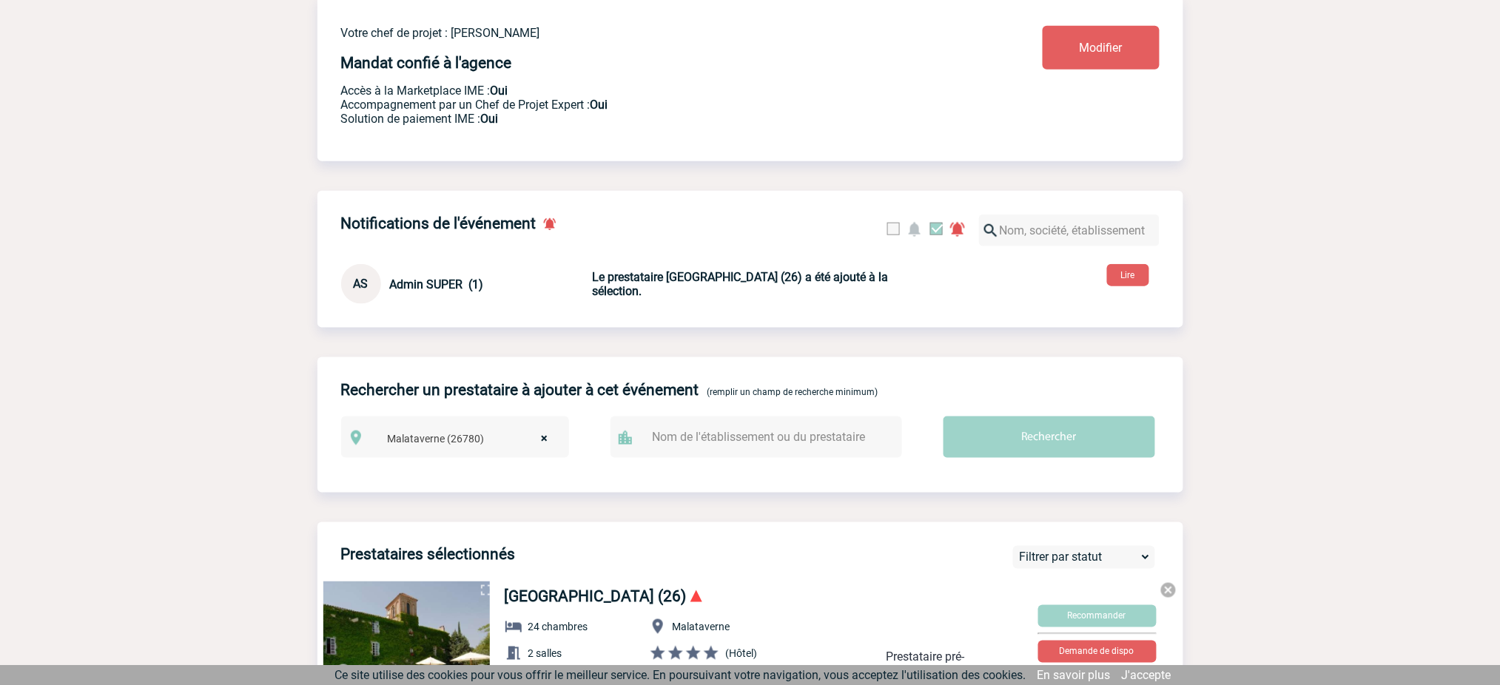
scroll to position [183, 0]
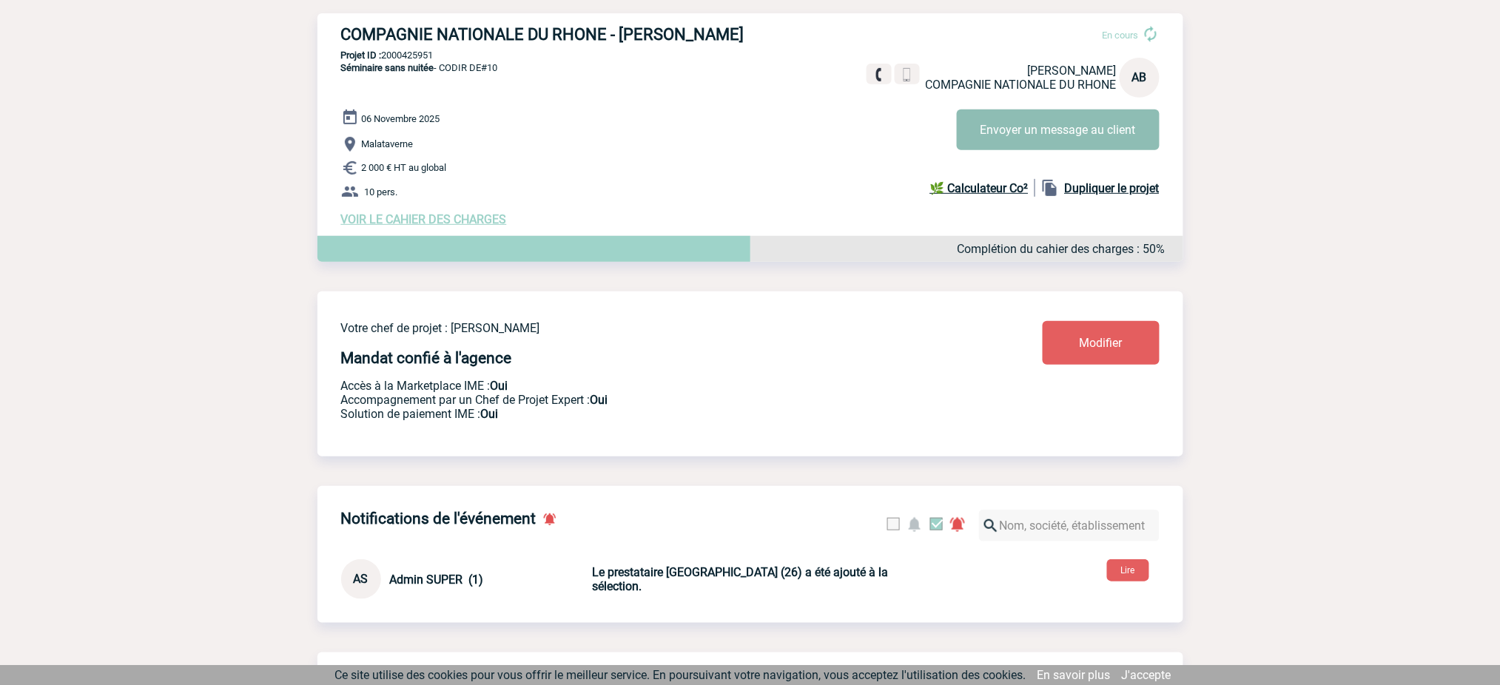
click at [1061, 129] on button "Envoyer un message au client" at bounding box center [1058, 129] width 203 height 41
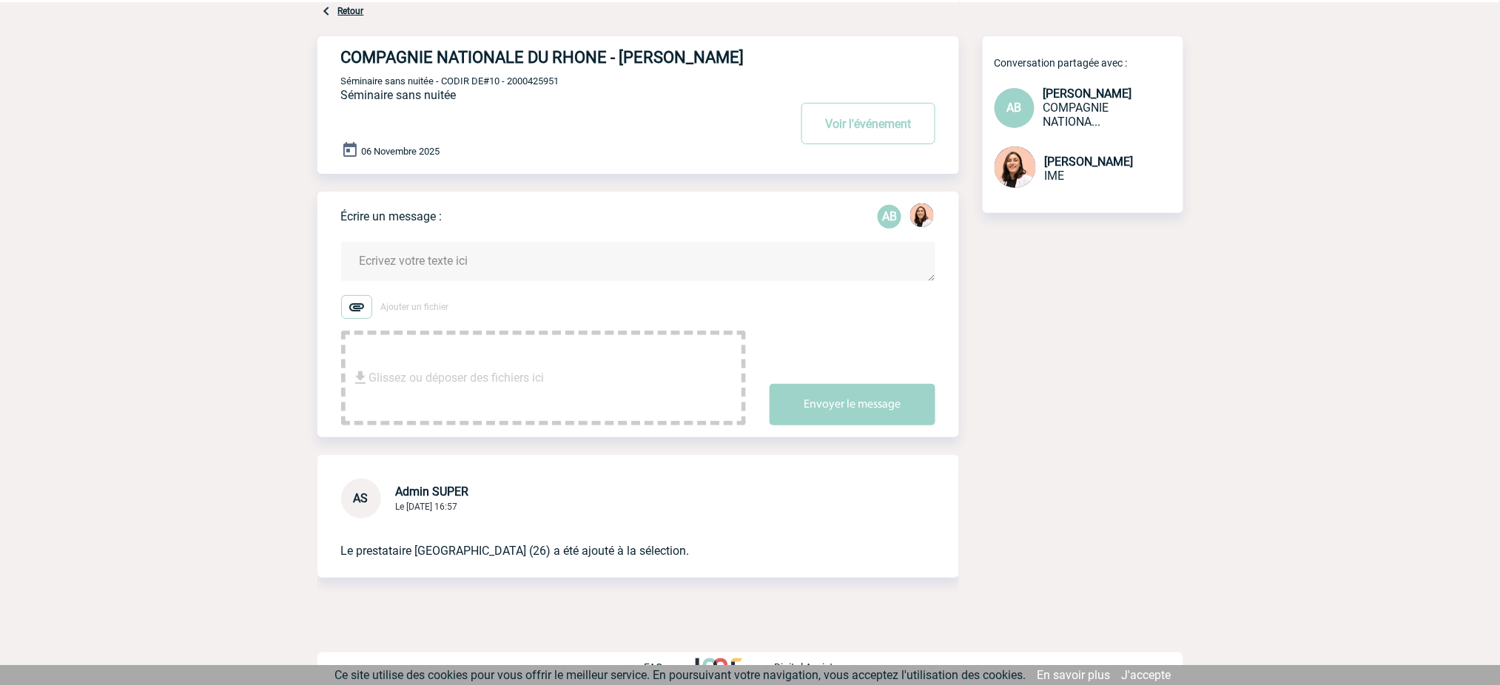
scroll to position [88, 0]
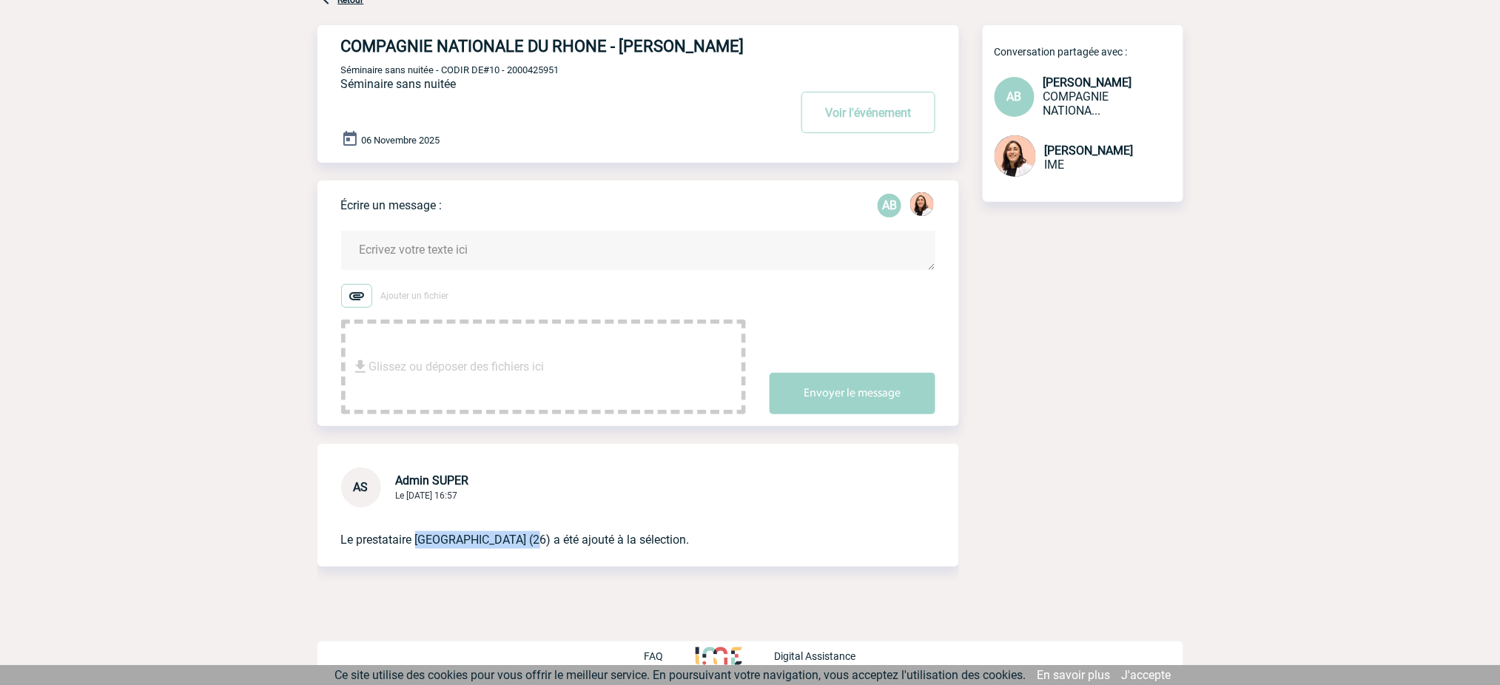
drag, startPoint x: 537, startPoint y: 540, endPoint x: 419, endPoint y: 541, distance: 118.4
click at [419, 541] on p "Le prestataire Domaine du Colombier (26) a été ajouté à la sélection." at bounding box center [617, 528] width 553 height 41
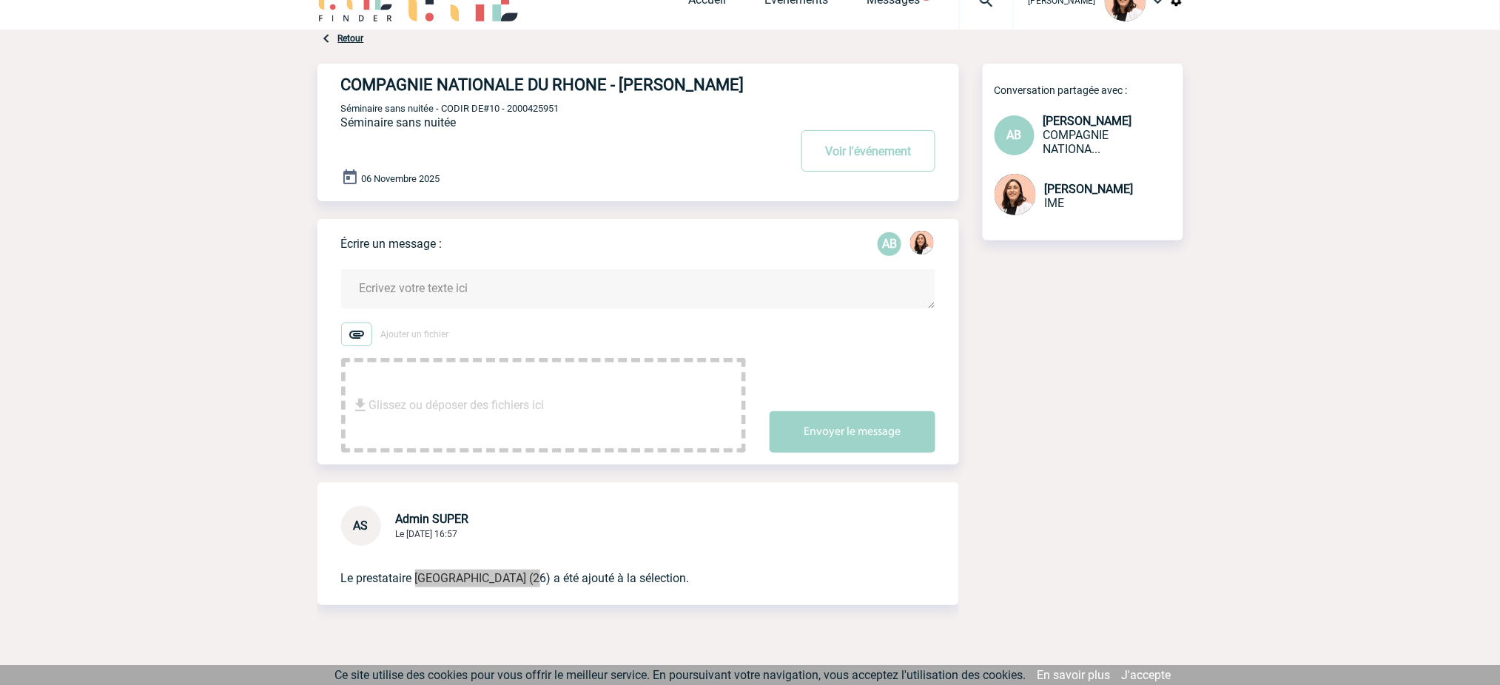
scroll to position [0, 0]
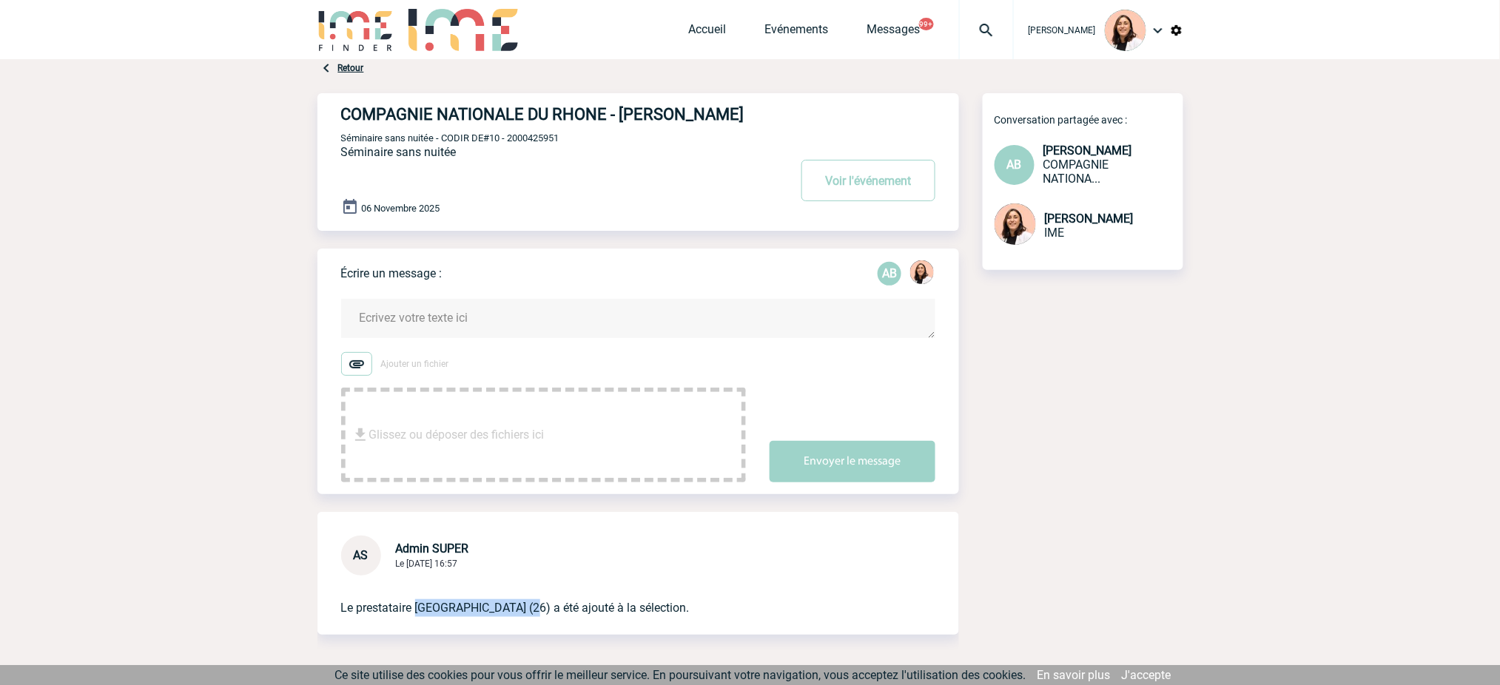
click at [346, 64] on link "Retour" at bounding box center [351, 68] width 26 height 10
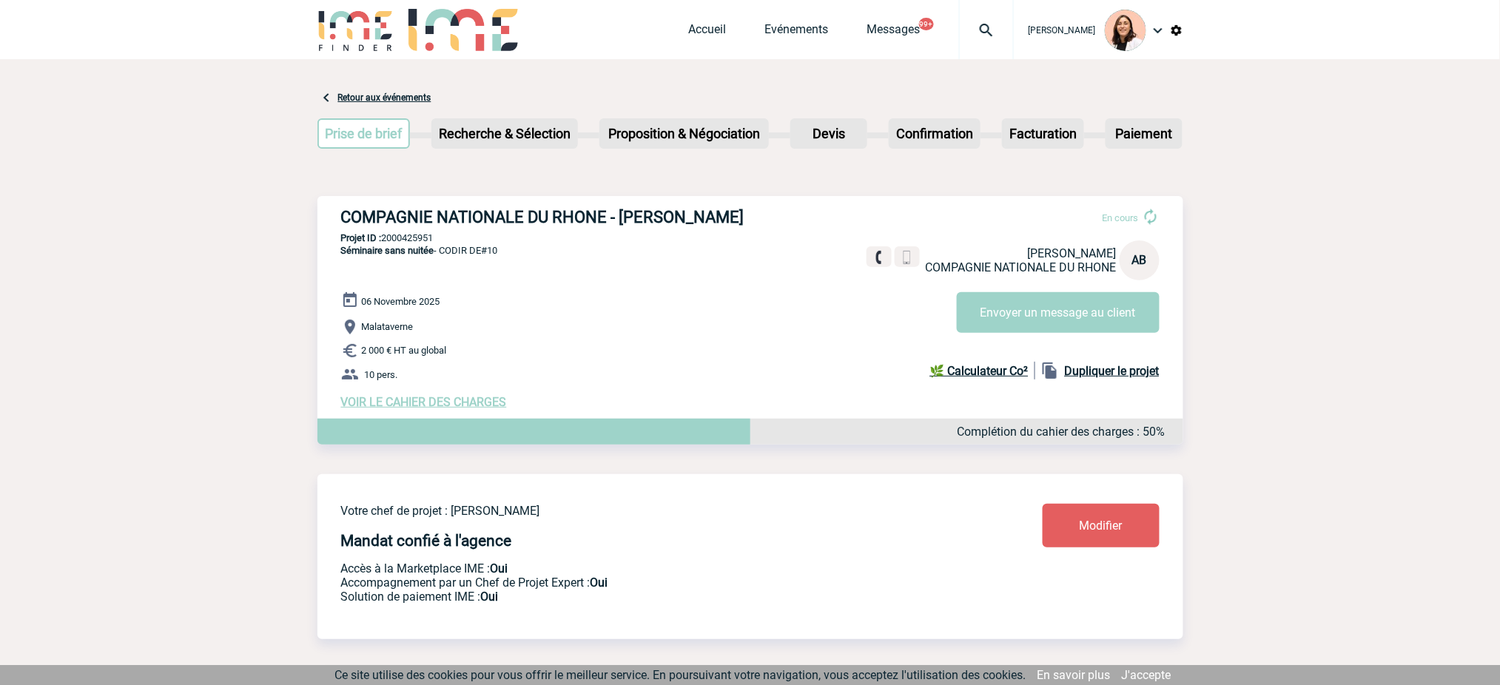
drag, startPoint x: 504, startPoint y: 276, endPoint x: 445, endPoint y: 272, distance: 59.3
click at [445, 272] on div "COMPAGNIE NATIONALE DU RHONE - [PERSON_NAME] En cours [PERSON_NAME] COMPAGNIE N…" at bounding box center [750, 308] width 866 height 225
copy span "CODIR DE#10"
click at [471, 409] on span "VOIR LE CAHIER DES CHARGES" at bounding box center [424, 402] width 166 height 14
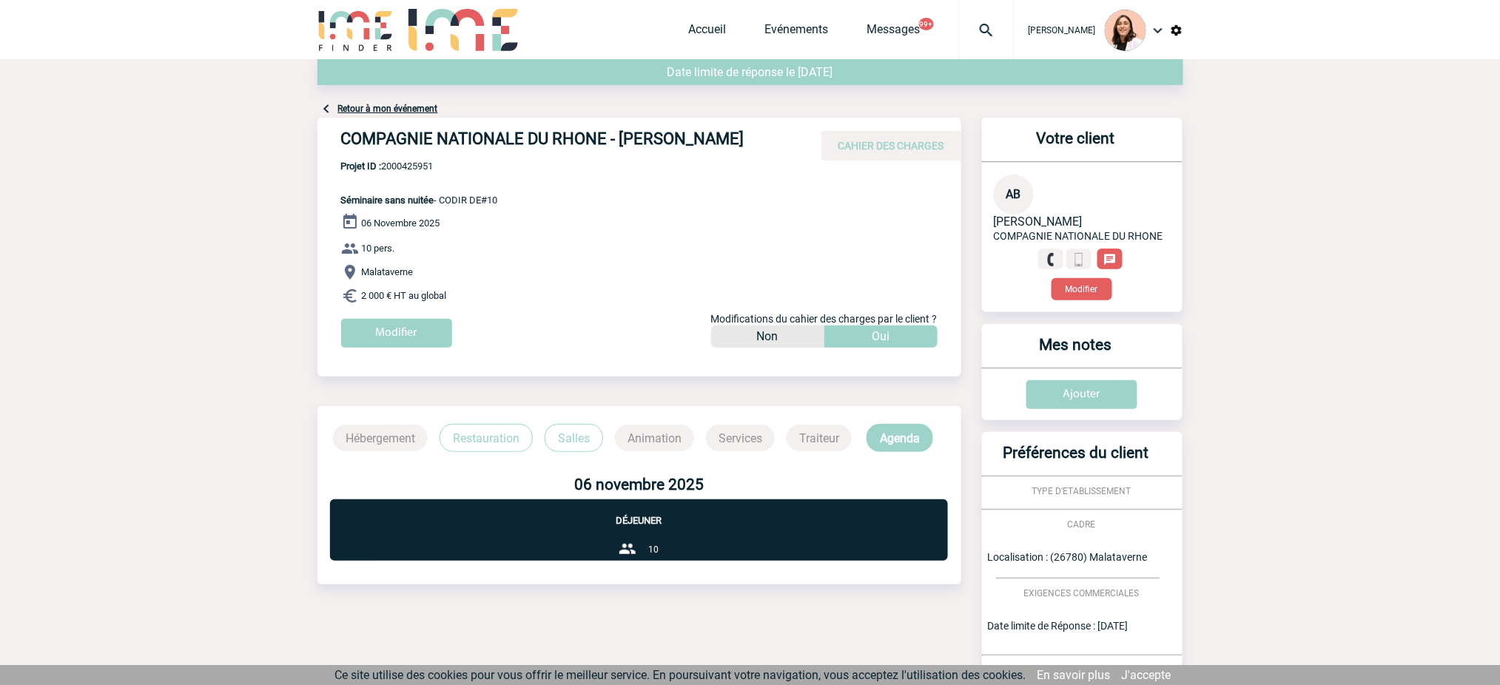
drag, startPoint x: 339, startPoint y: 218, endPoint x: 488, endPoint y: 317, distance: 179.3
click at [488, 317] on div "COMPAGNIE NATIONALE DU RHONE - [PERSON_NAME] CAHIER DES CHARGES COMPAGNIE NATIO…" at bounding box center [639, 238] width 644 height 241
copy div "Séminaire sans nuitée - CODIR DE#10 [DATE] 10 pers. Malataverne 2 000 € HT au g…"
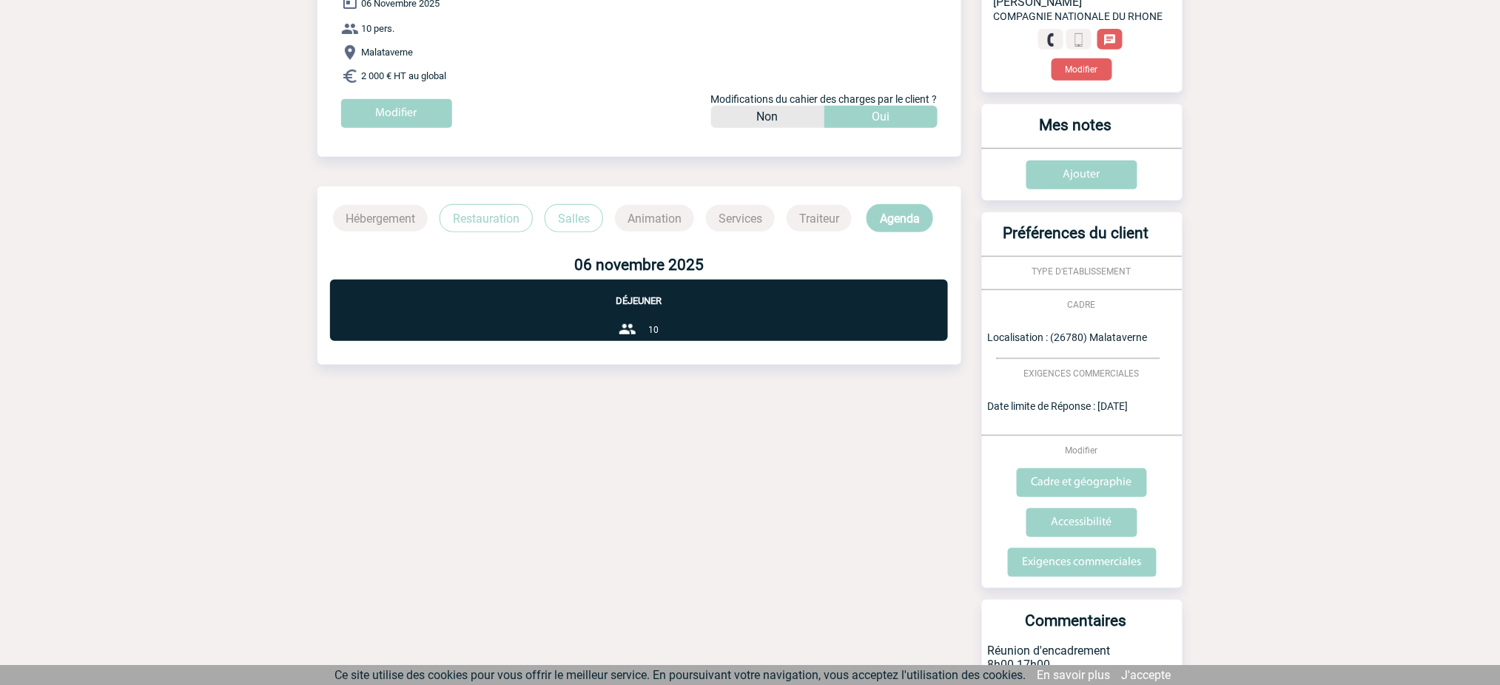
scroll to position [348, 0]
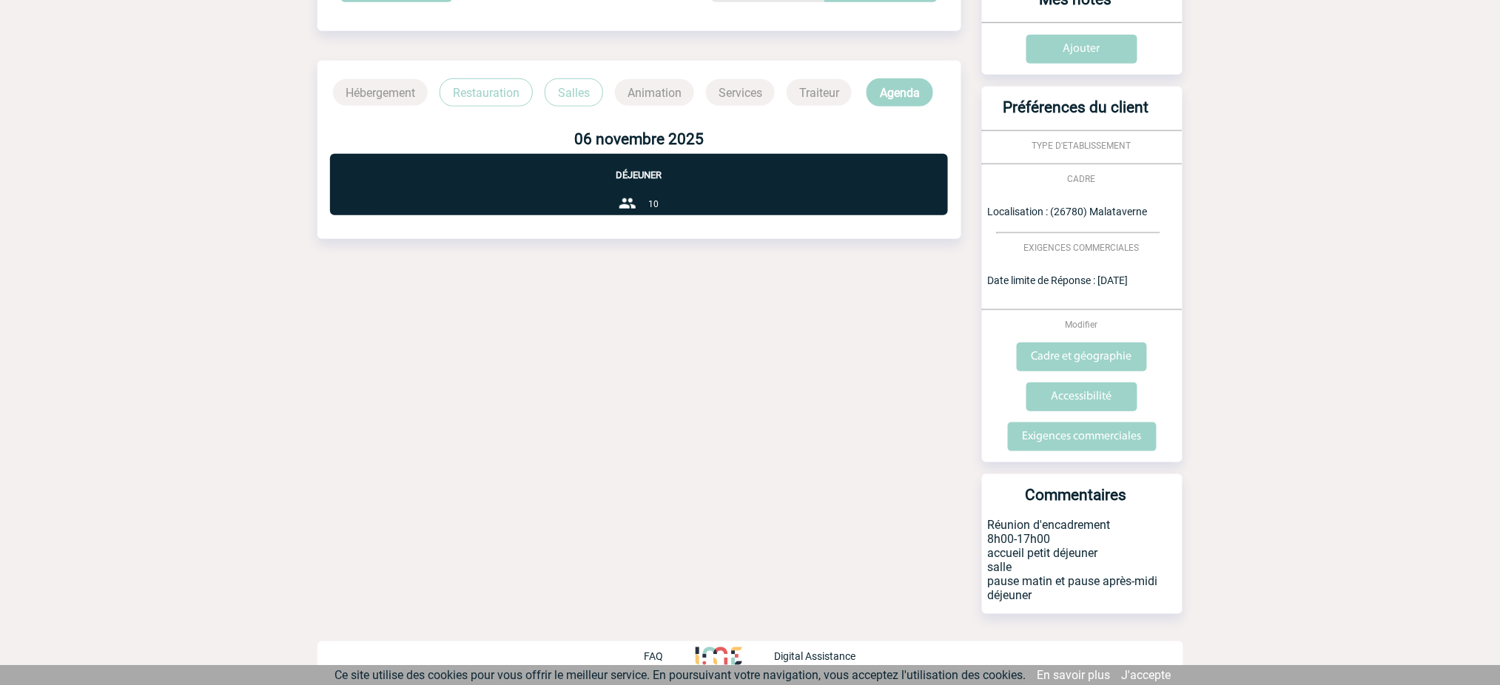
drag, startPoint x: 988, startPoint y: 539, endPoint x: 1081, endPoint y: 599, distance: 109.8
click at [1081, 599] on p "Réunion d'encadrement 8h00-17h00 accueil petit déjeuner salle pause matin et pa…" at bounding box center [1082, 566] width 201 height 96
copy p "8h00-17h00 accueil petit déjeuner salle pause matin et pause après-midi déjeuner"
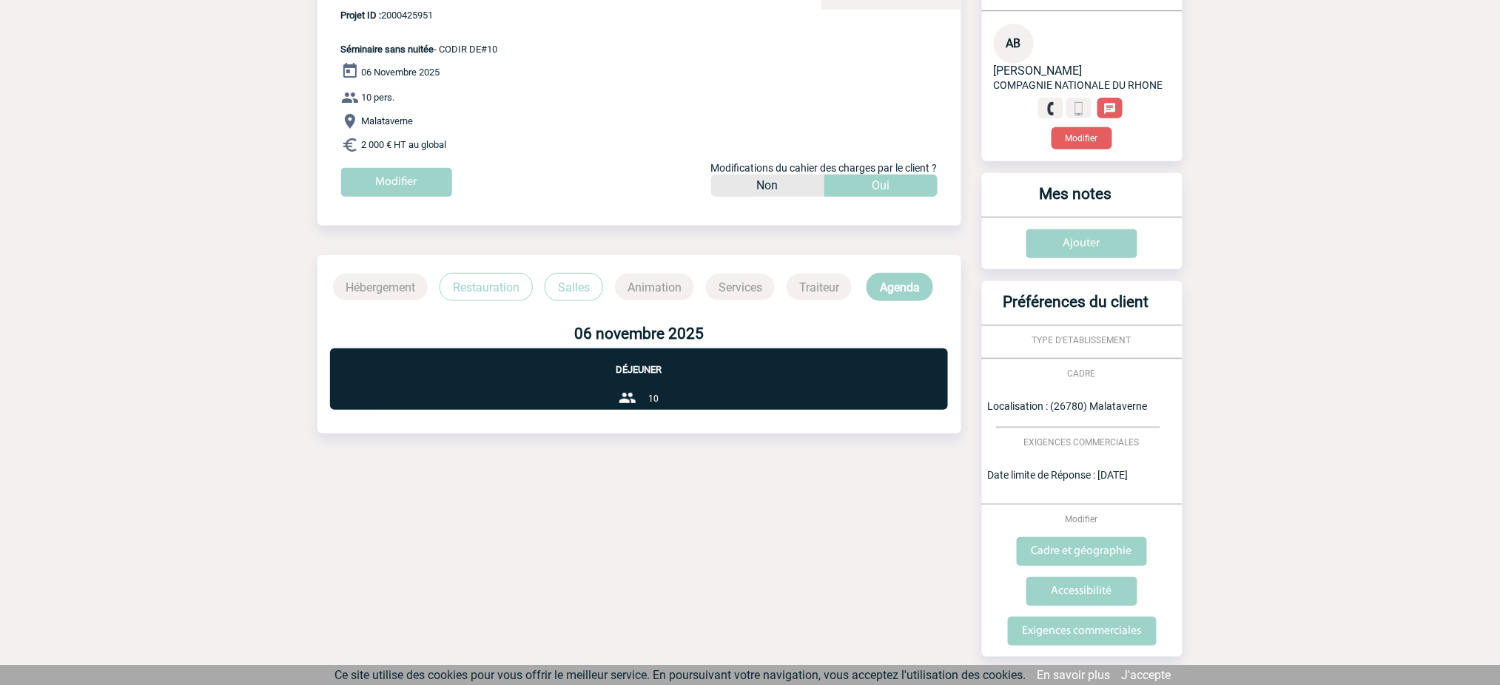
scroll to position [0, 0]
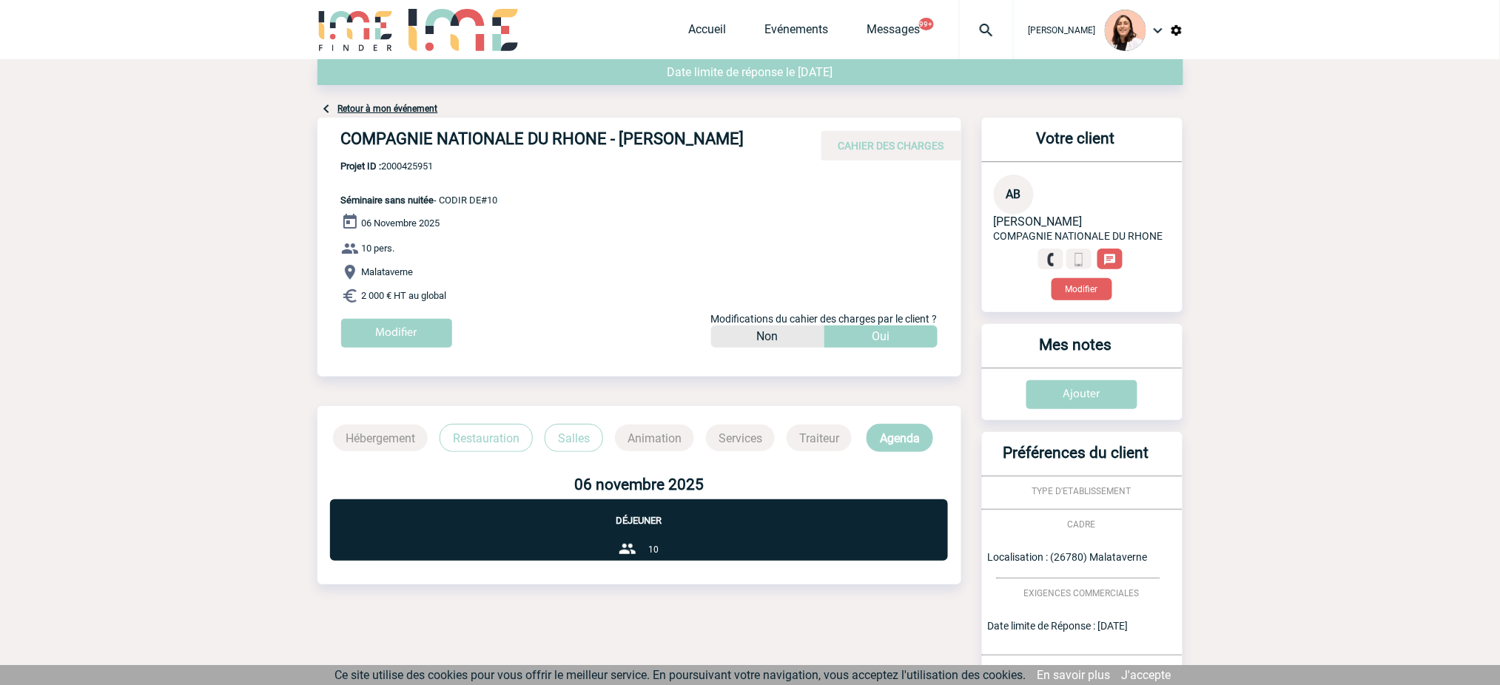
click at [345, 107] on link "Retour à mon événement" at bounding box center [388, 109] width 100 height 10
